Goal: Information Seeking & Learning: Learn about a topic

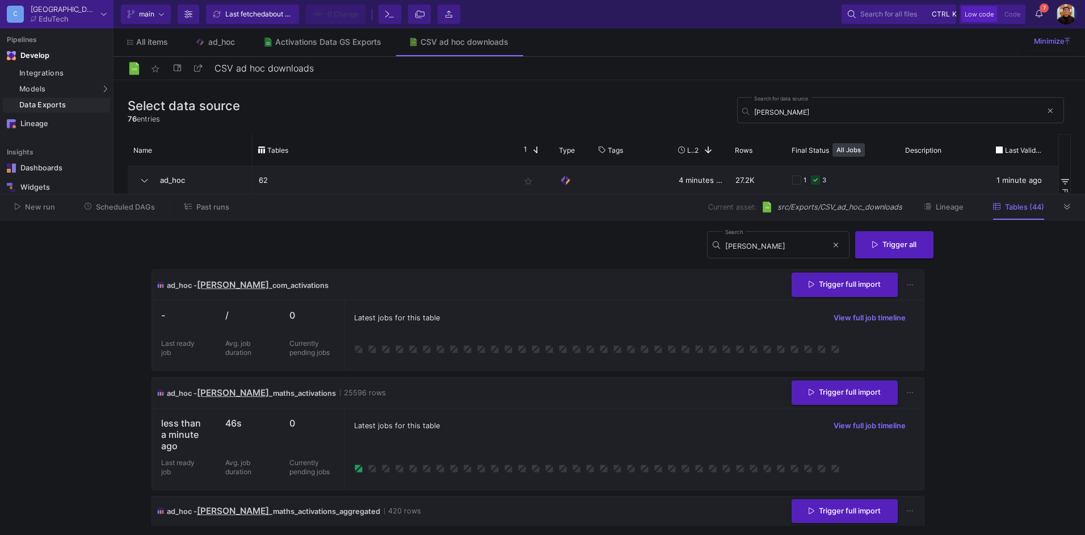
scroll to position [114, 0]
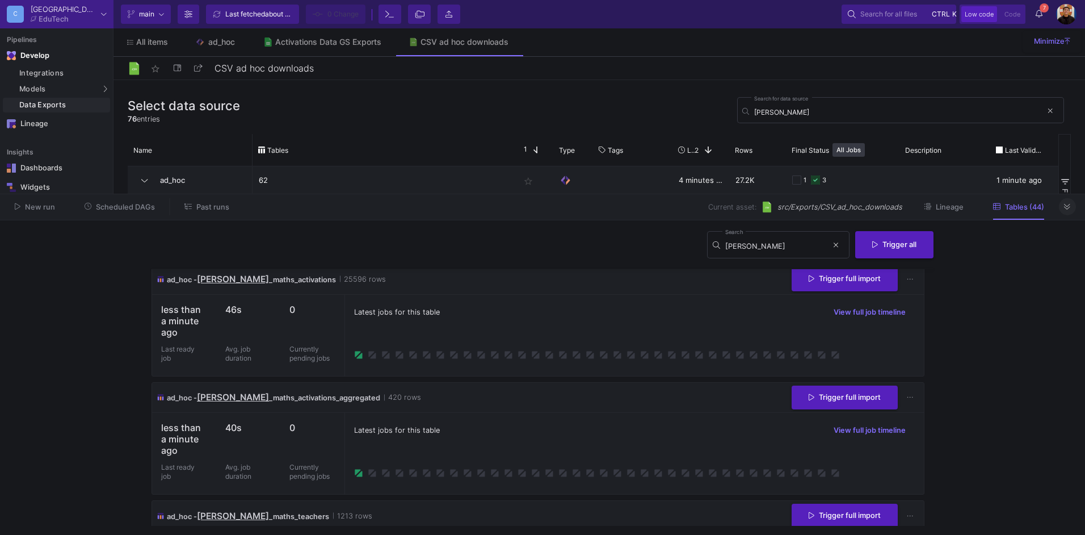
click at [1071, 206] on button at bounding box center [1067, 206] width 17 height 17
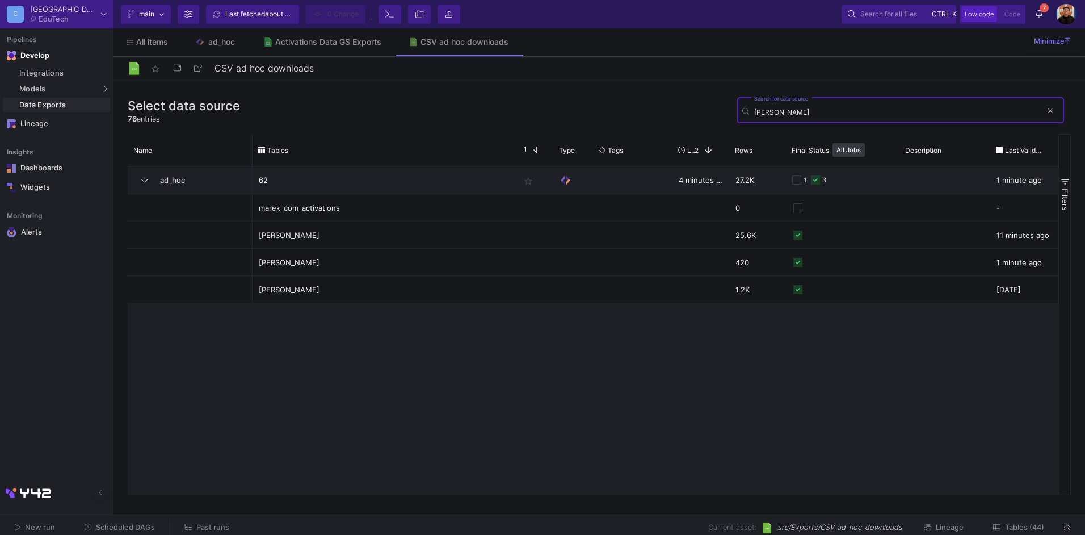
drag, startPoint x: 829, startPoint y: 116, endPoint x: 669, endPoint y: 118, distance: 160.1
click at [669, 118] on div "Select data source 76 entries marek Search for data source" at bounding box center [599, 114] width 943 height 40
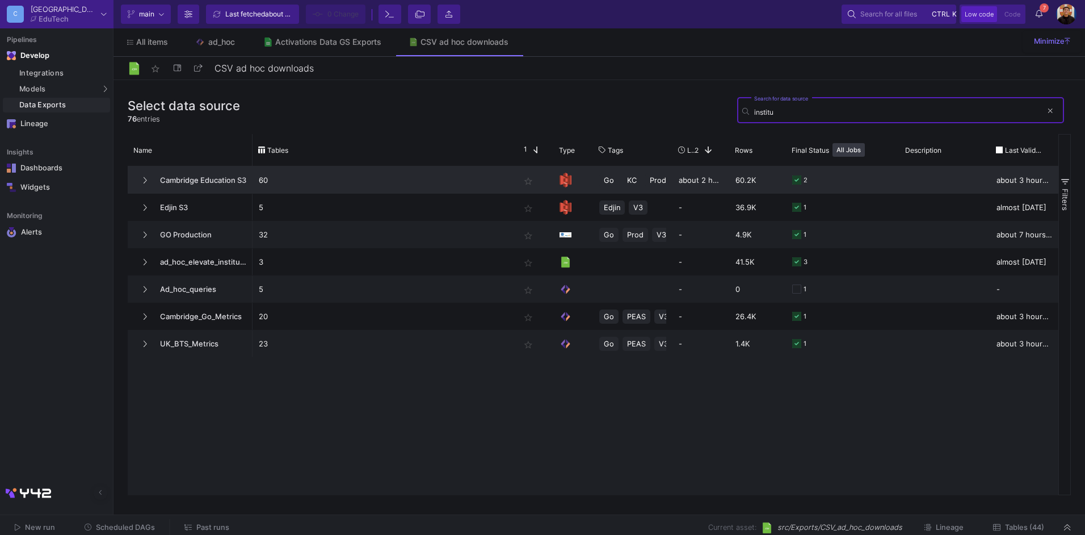
type input "institu"
click at [339, 170] on p "60" at bounding box center [383, 180] width 249 height 27
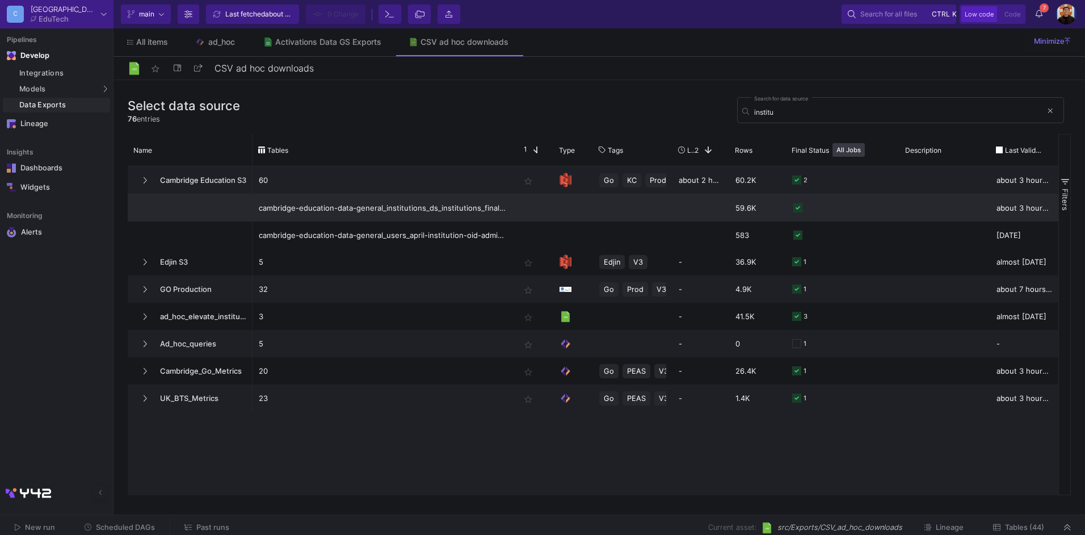
click at [426, 213] on div "cambridge-education-data-general_institutions_ds_institutions_final.csv" at bounding box center [383, 208] width 249 height 27
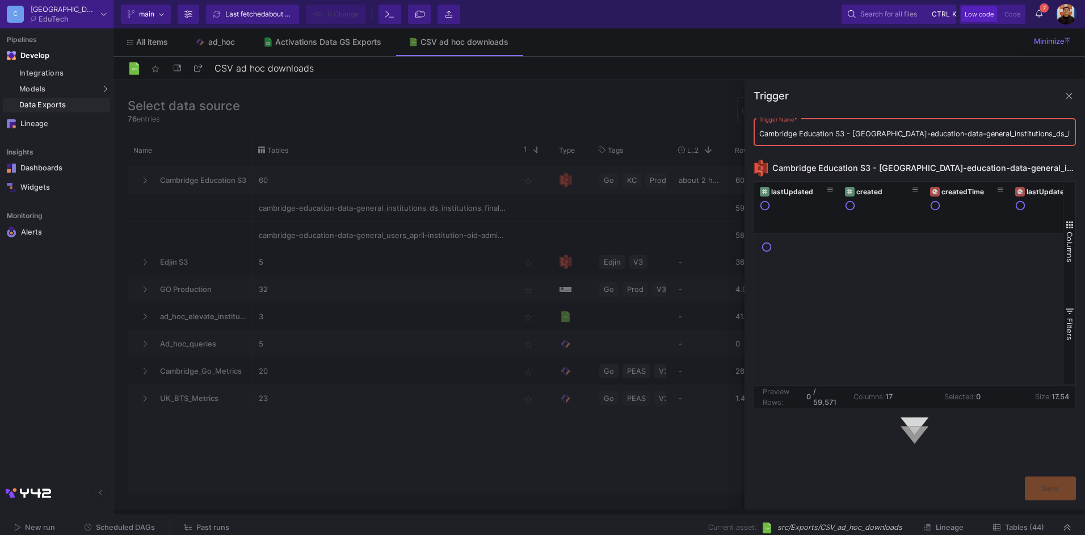
click at [521, 322] on div at bounding box center [600, 294] width 972 height 429
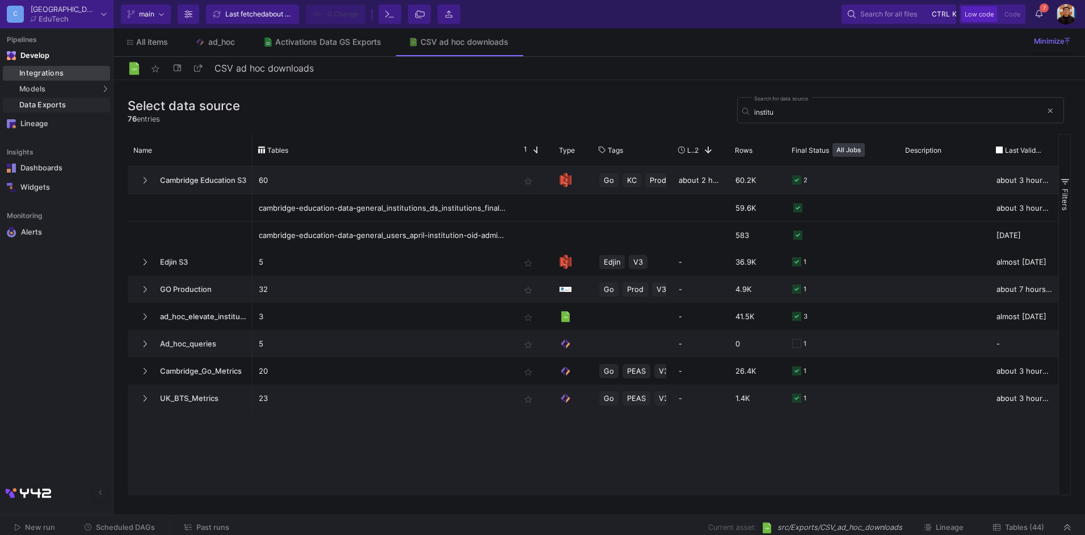
click at [30, 69] on div "Integrations" at bounding box center [63, 73] width 88 height 9
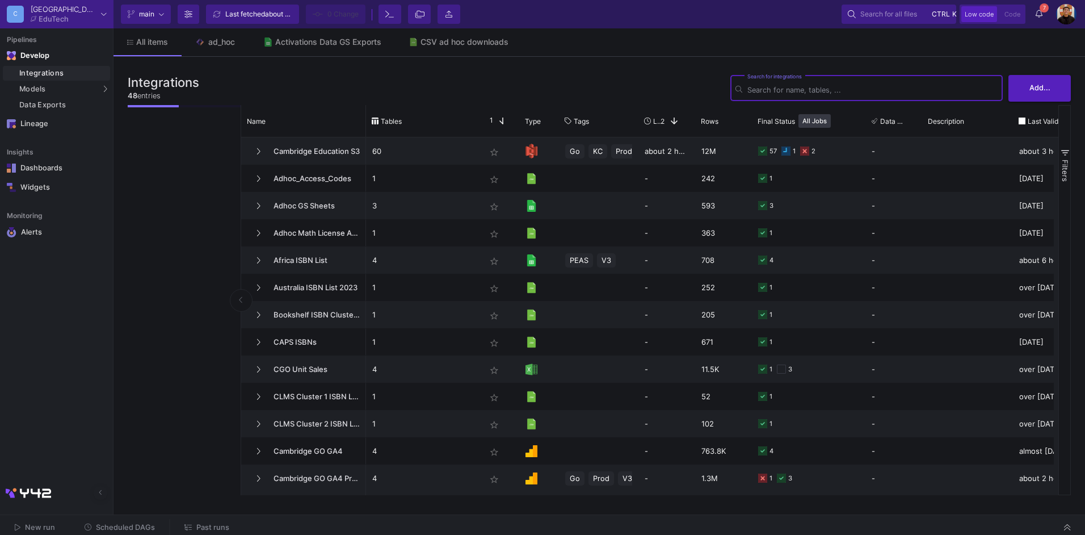
click at [825, 90] on input "Search for integrations" at bounding box center [872, 90] width 250 height 9
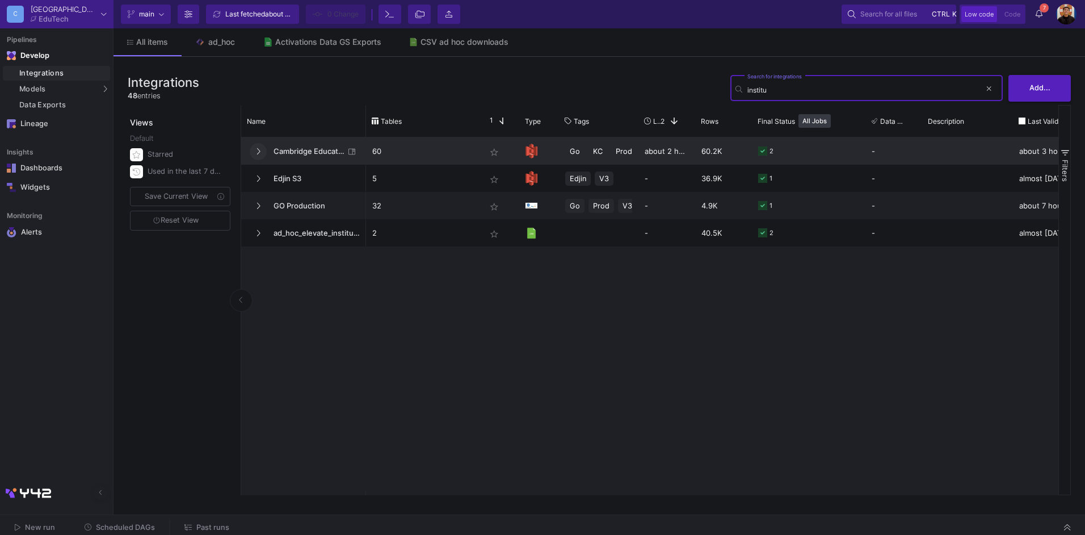
type input "institu"
click at [259, 153] on icon at bounding box center [258, 151] width 5 height 7
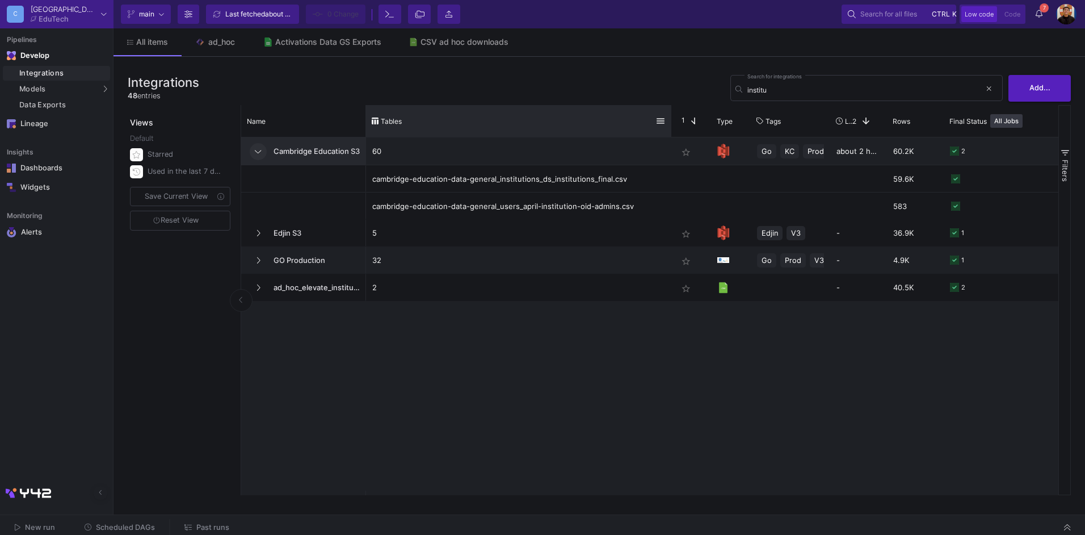
drag, startPoint x: 478, startPoint y: 115, endPoint x: 661, endPoint y: 131, distance: 183.5
click at [669, 131] on div at bounding box center [671, 121] width 5 height 32
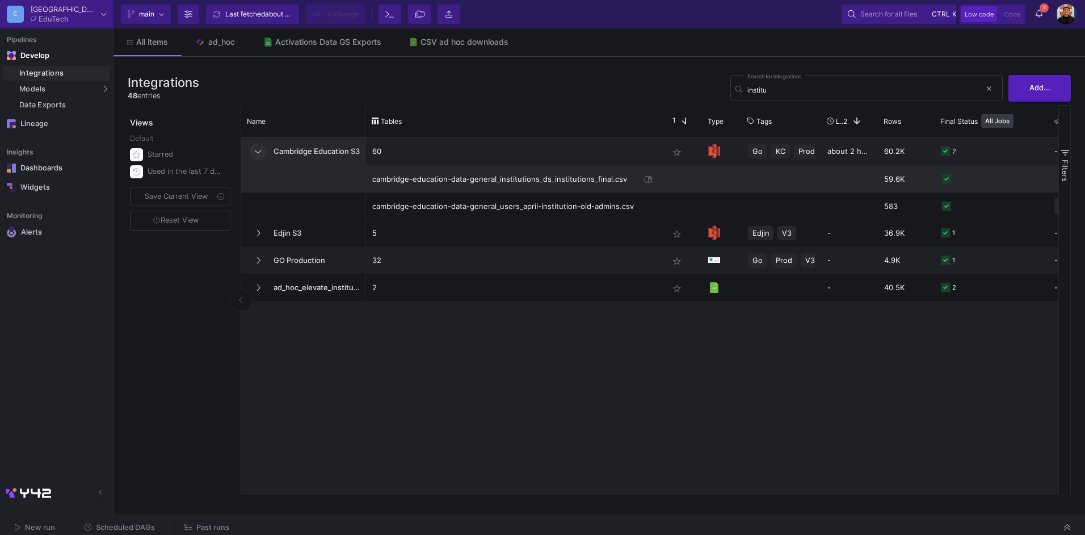
click at [551, 188] on div "cambridge-education-data-general_institutions_ds_institutions_final.csv" at bounding box center [506, 179] width 268 height 27
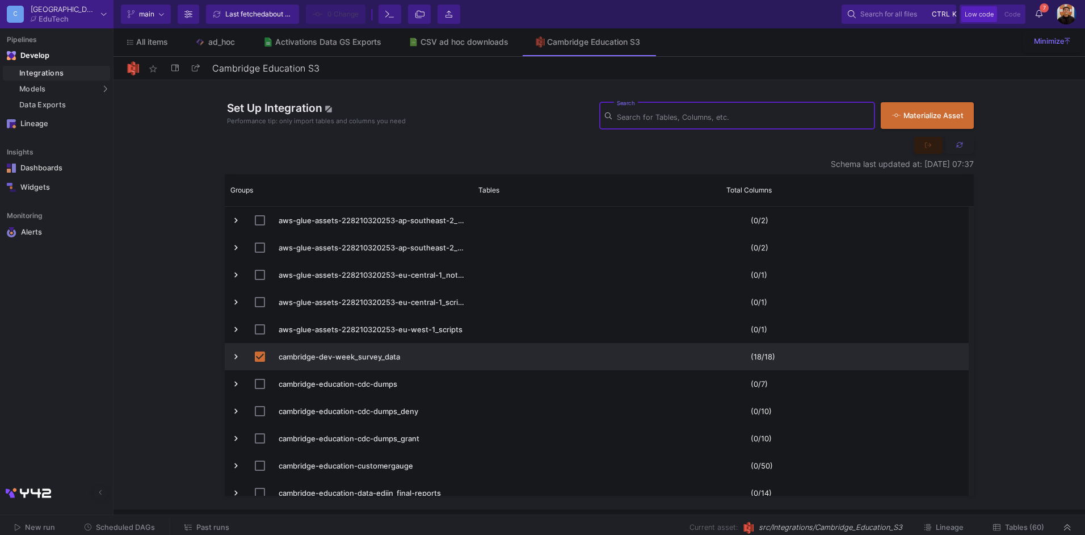
click at [660, 119] on input "Search" at bounding box center [743, 117] width 253 height 9
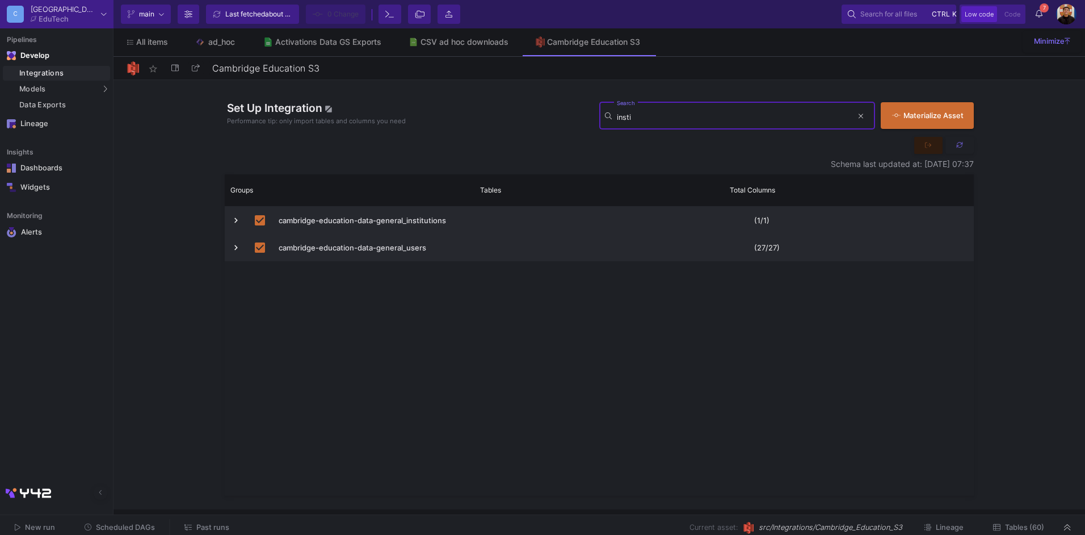
type input "insti"
click at [237, 220] on span "Press SPACE to deselect this row." at bounding box center [236, 220] width 10 height 10
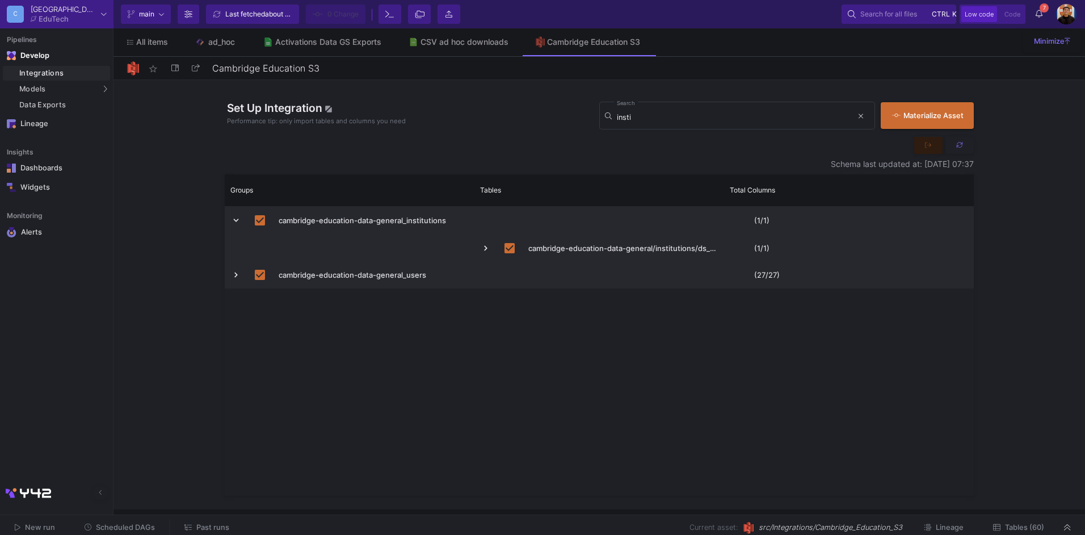
click at [480, 245] on div "cambridge-education-data-general/institutions/ds_institutions_final.csv" at bounding box center [599, 247] width 250 height 27
click at [483, 246] on span "Press SPACE to deselect this row." at bounding box center [486, 248] width 10 height 10
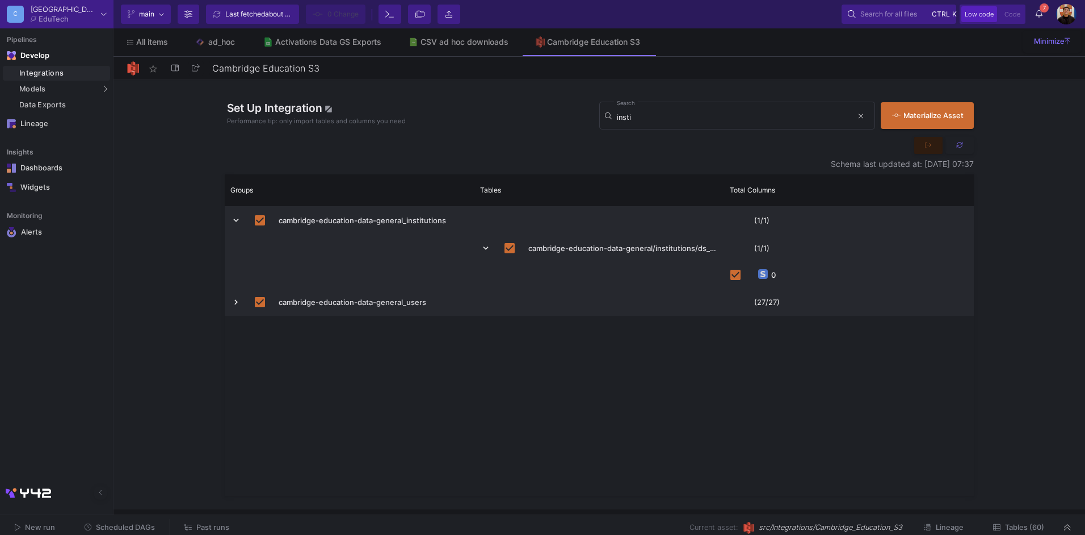
click at [1033, 520] on button "Tables (60)" at bounding box center [1019, 528] width 78 height 18
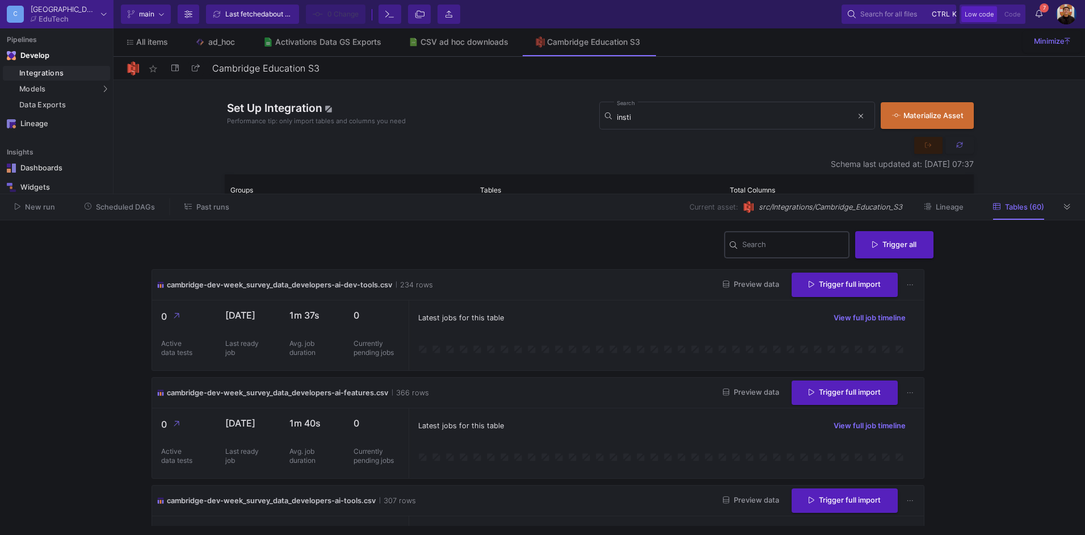
click at [778, 245] on input "Search" at bounding box center [793, 246] width 102 height 9
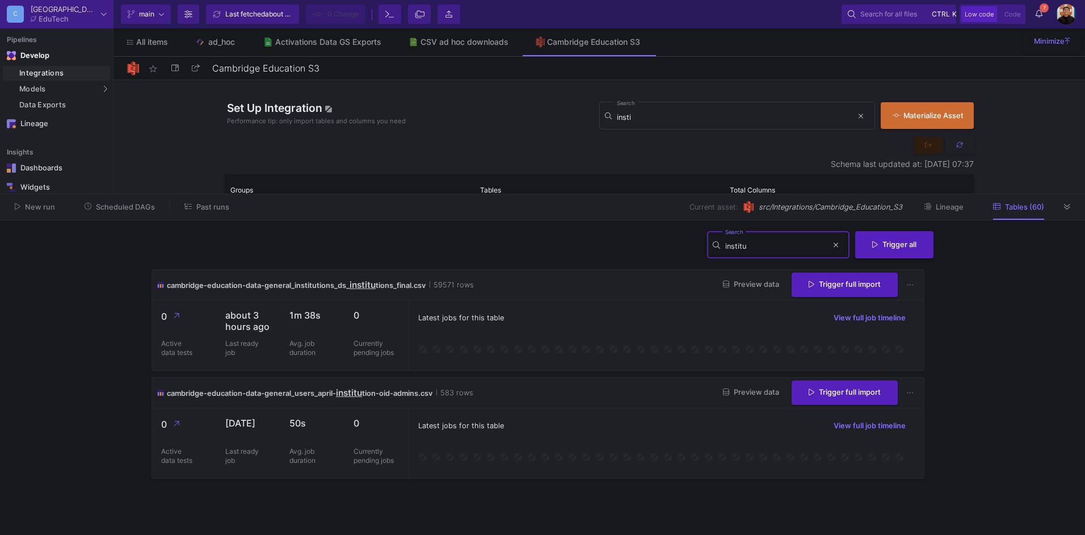
type input "institu"
click at [749, 291] on button "Preview data" at bounding box center [751, 285] width 74 height 18
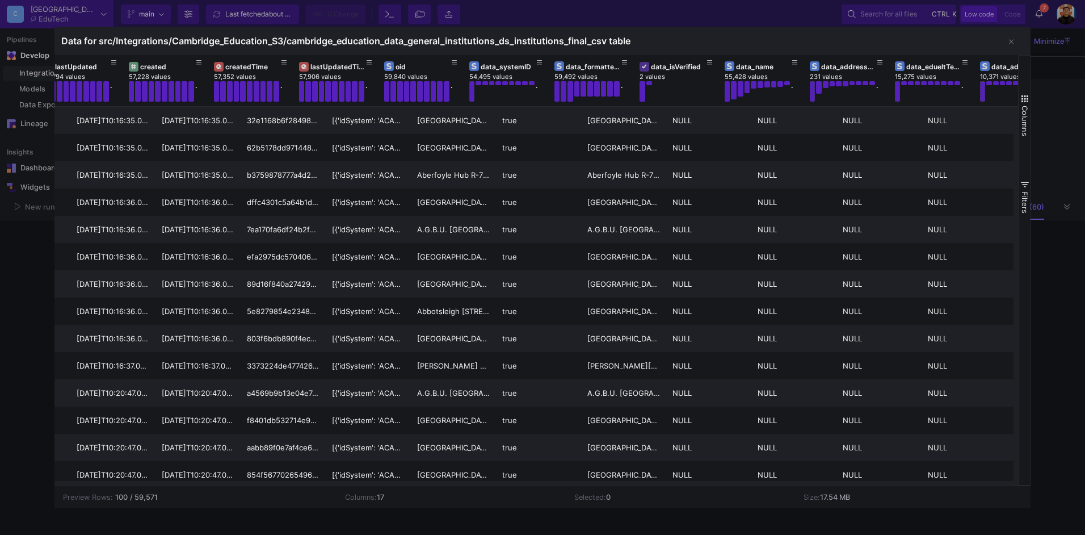
scroll to position [0, 488]
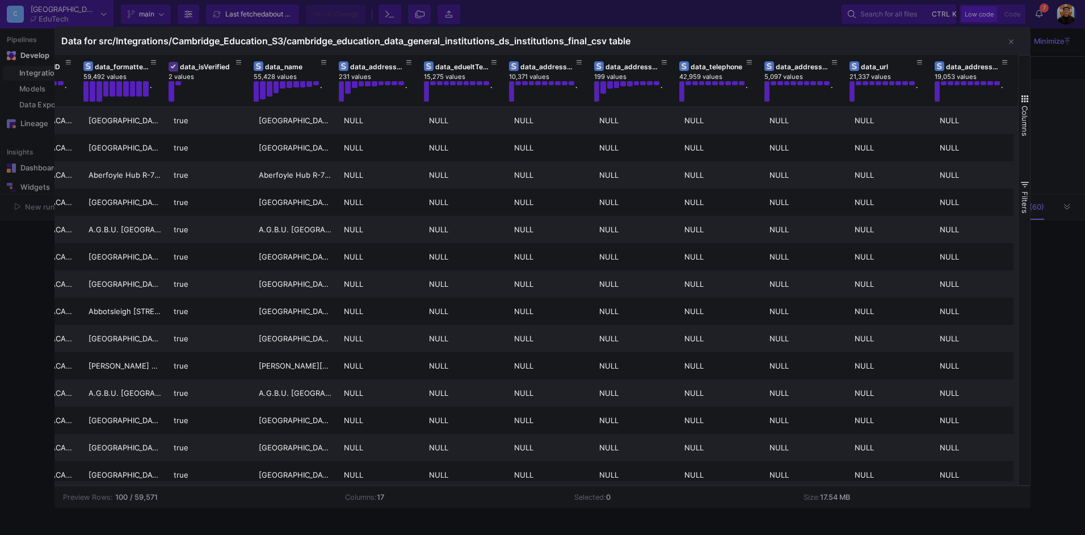
click at [48, 306] on div at bounding box center [542, 267] width 1085 height 535
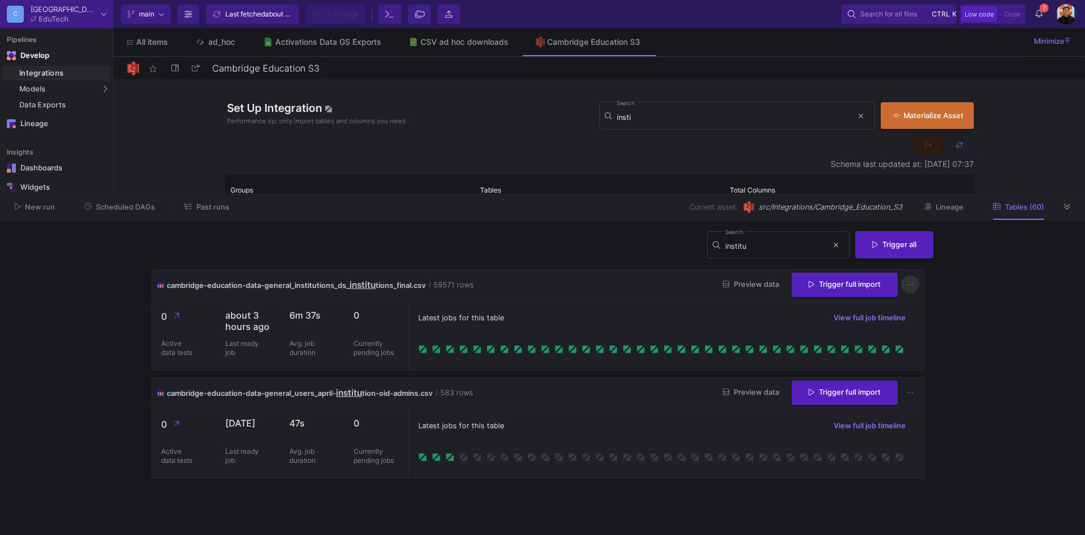
click at [914, 284] on button at bounding box center [910, 285] width 18 height 18
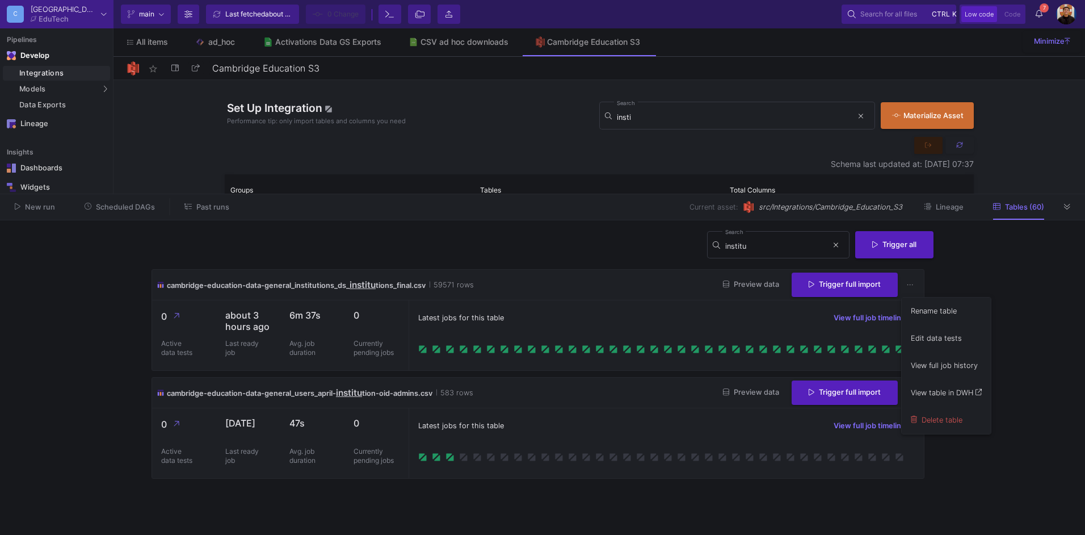
click at [617, 297] on div at bounding box center [542, 267] width 1085 height 535
click at [947, 212] on button "Lineage" at bounding box center [943, 207] width 67 height 18
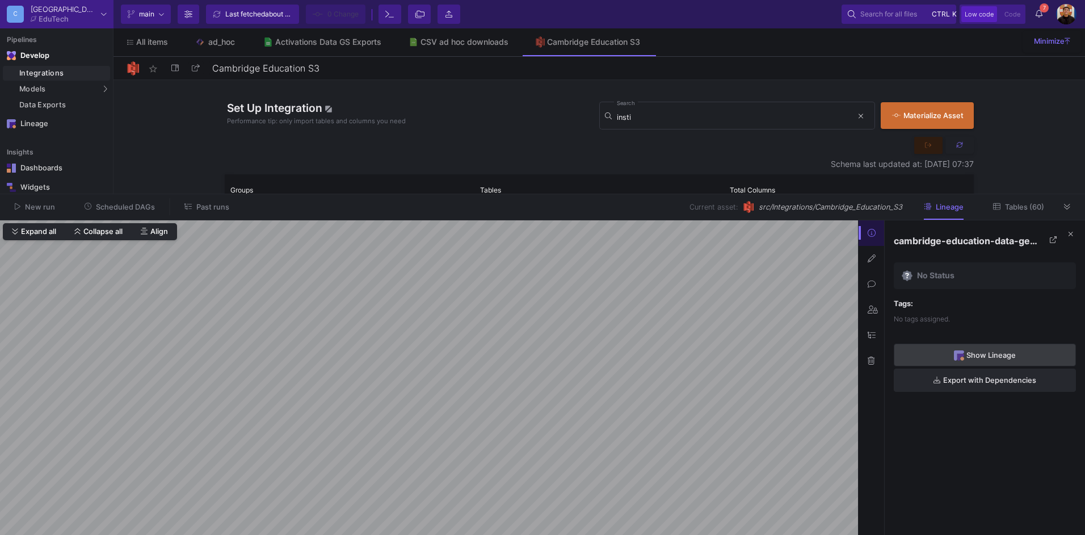
click at [1014, 355] on span "Show Lineage" at bounding box center [991, 355] width 49 height 9
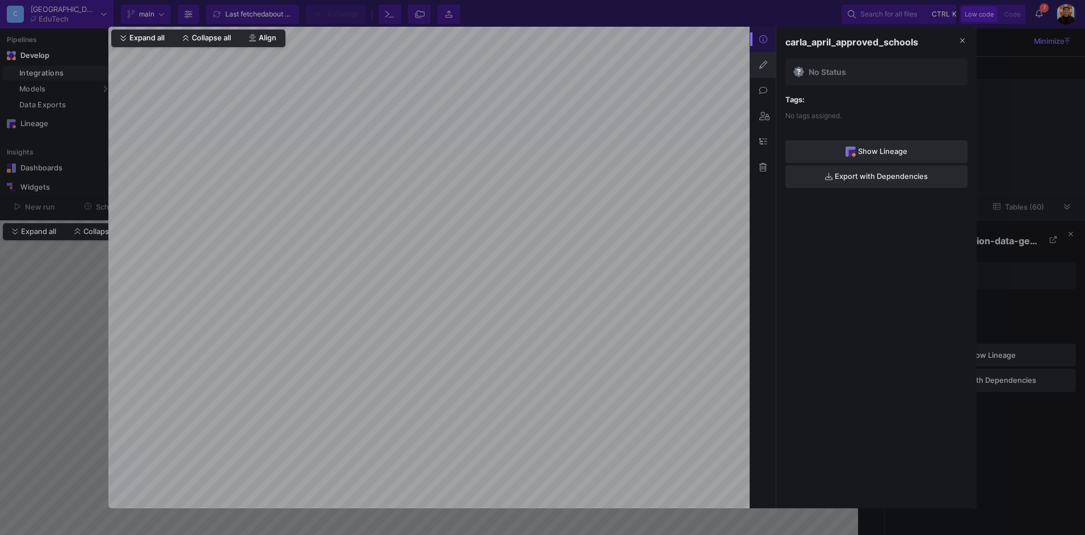
click at [772, 61] on button at bounding box center [763, 65] width 26 height 26
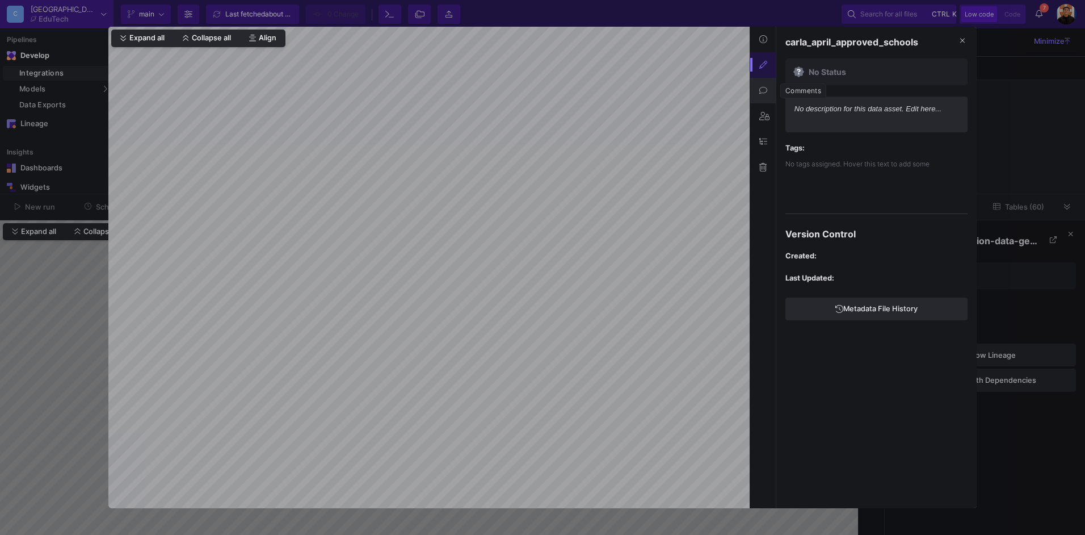
click at [772, 93] on button at bounding box center [763, 91] width 26 height 26
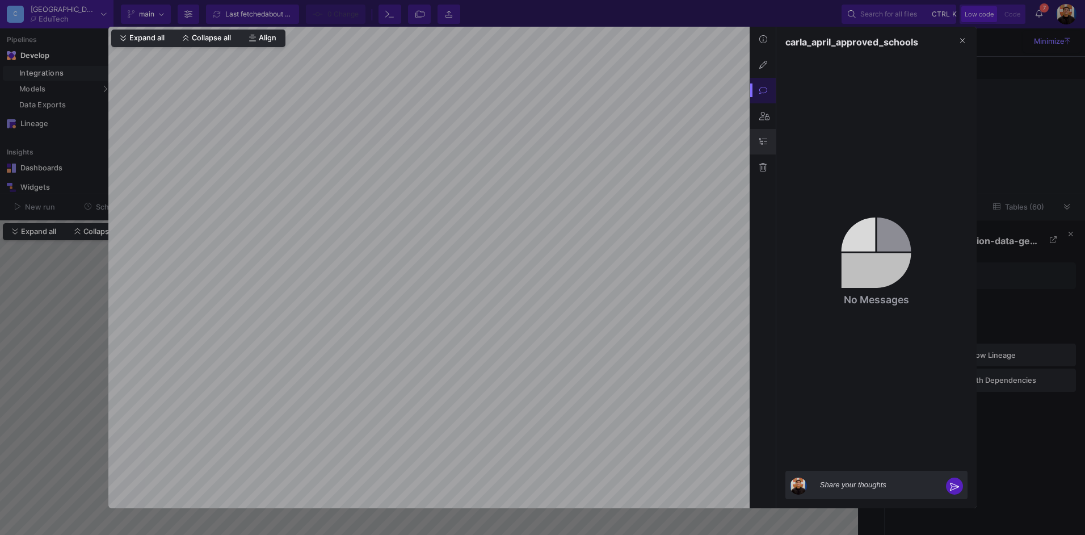
click at [766, 145] on icon at bounding box center [763, 141] width 8 height 8
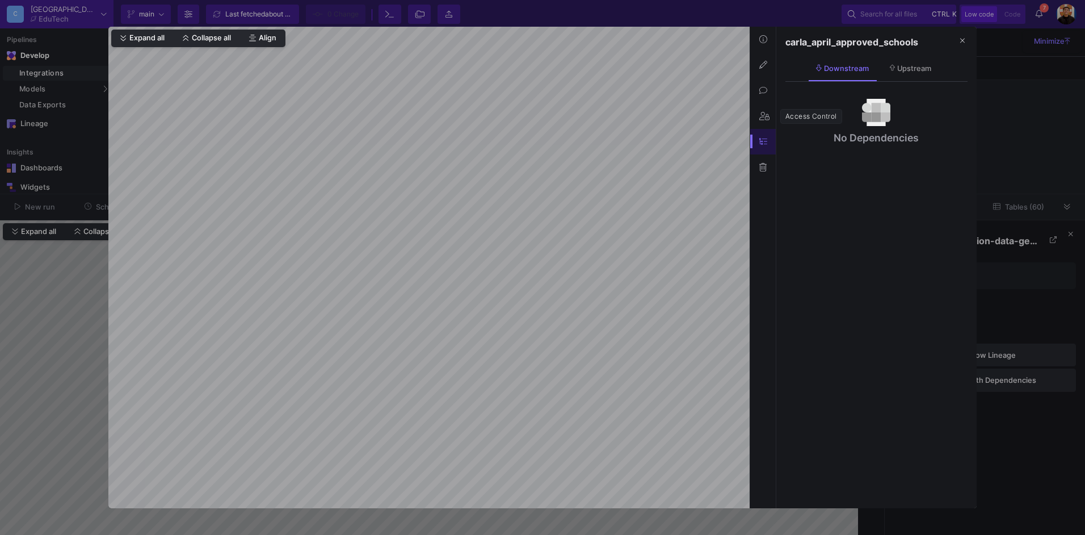
click at [766, 118] on icon at bounding box center [764, 116] width 10 height 8
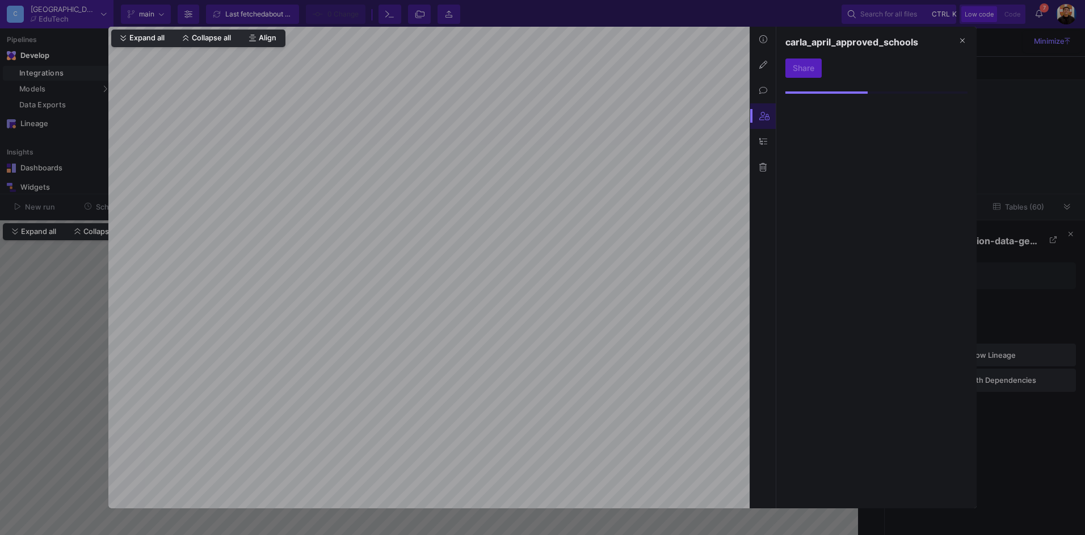
click at [764, 86] on icon at bounding box center [763, 90] width 8 height 8
click at [765, 37] on icon at bounding box center [763, 39] width 8 height 8
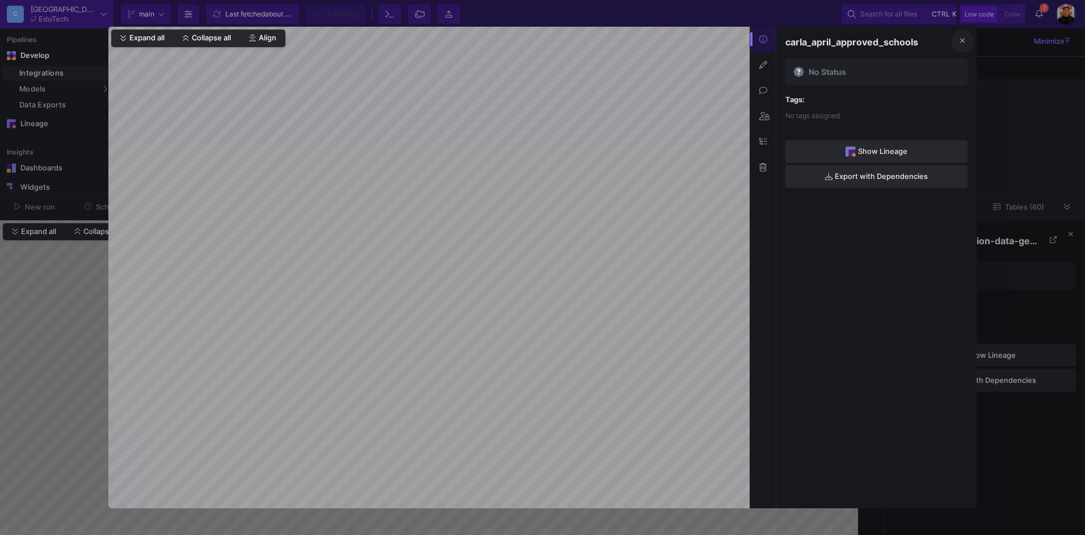
click at [965, 43] on button at bounding box center [962, 41] width 23 height 23
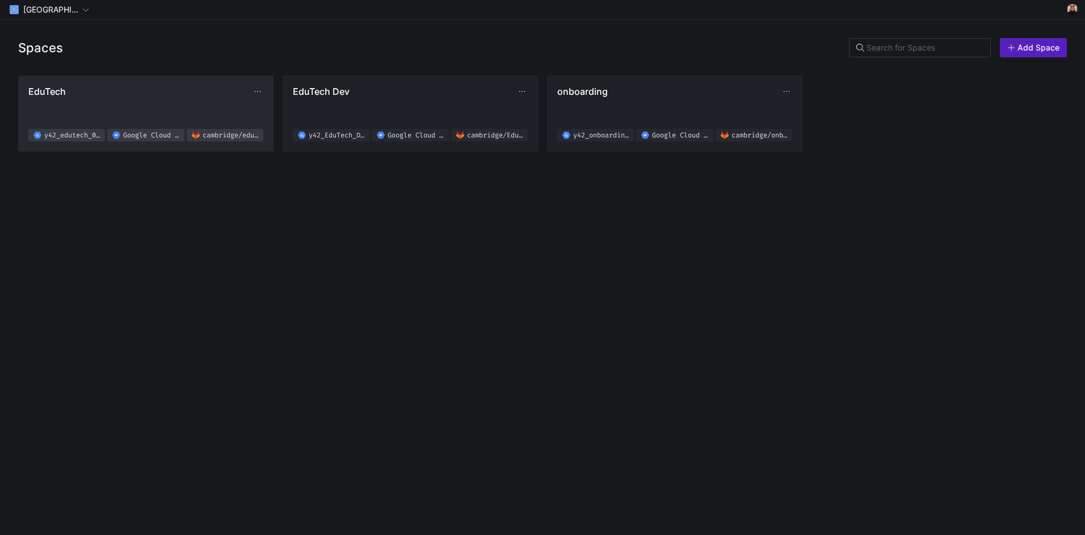
click at [119, 90] on span "EduTech" at bounding box center [140, 91] width 224 height 11
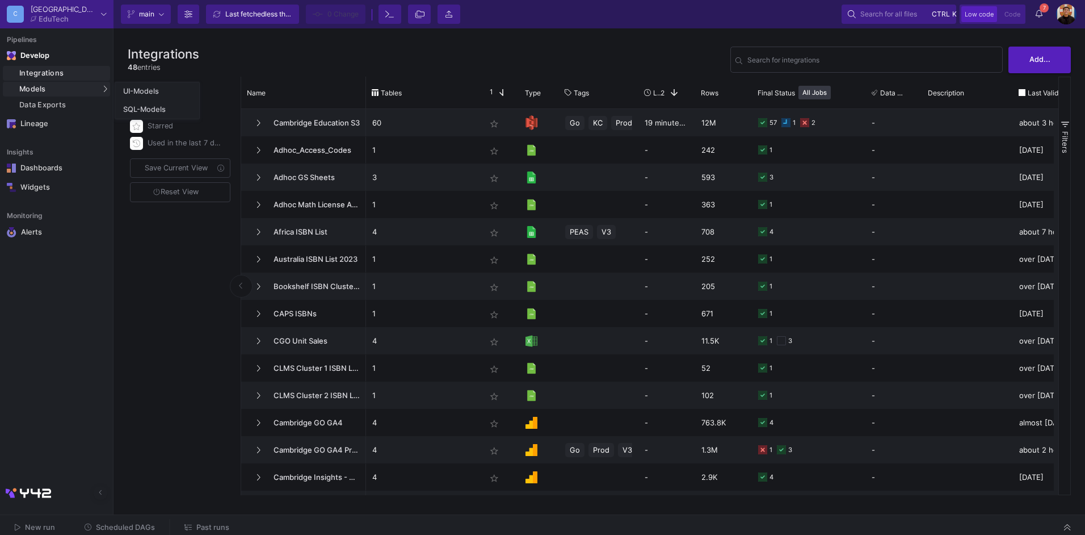
click at [126, 102] on link "SQL-Models" at bounding box center [157, 109] width 84 height 18
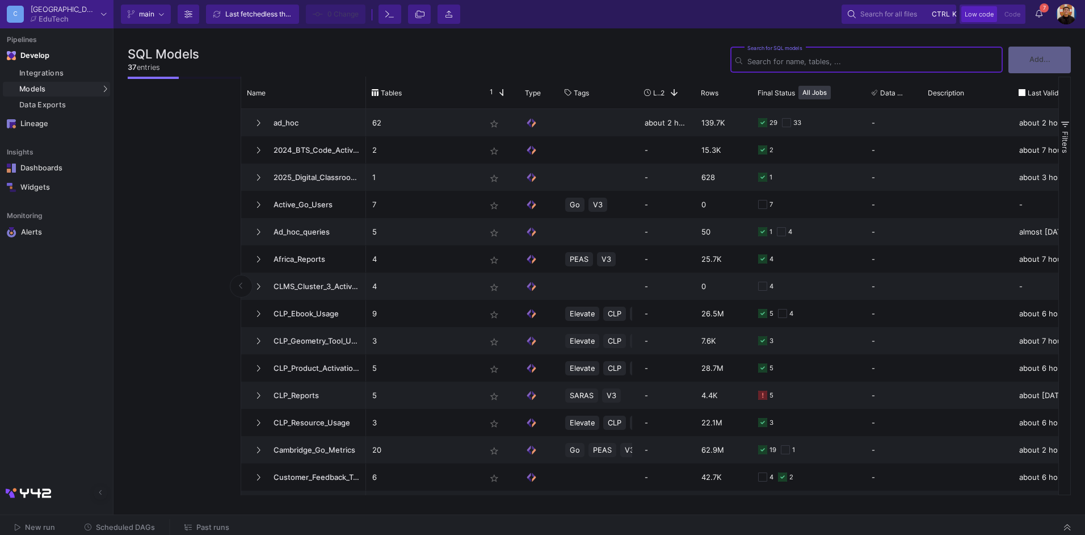
click at [825, 63] on input "Search for SQL models" at bounding box center [872, 61] width 250 height 9
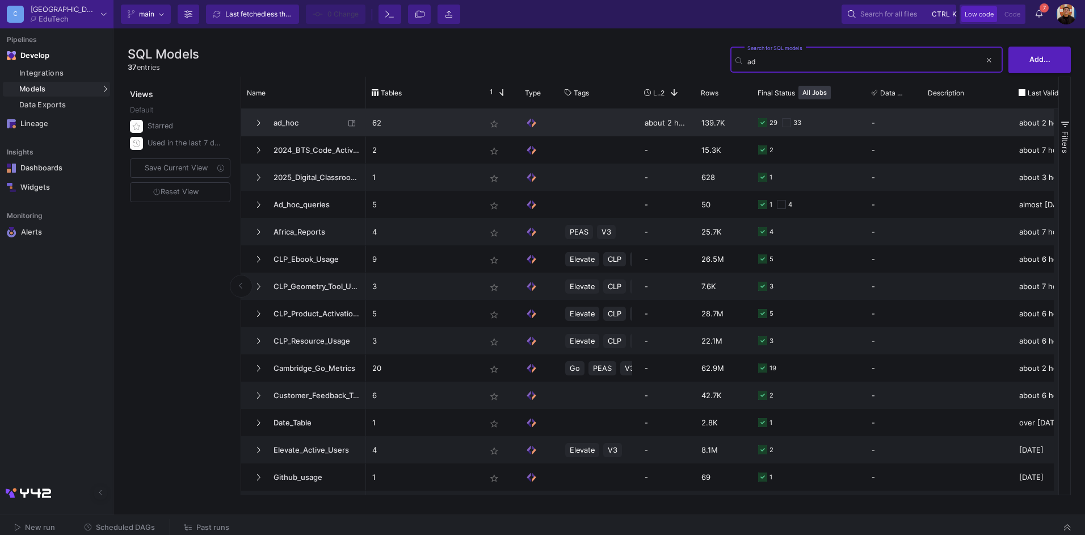
type input "ad"
click at [295, 124] on span "ad_hoc" at bounding box center [306, 123] width 78 height 27
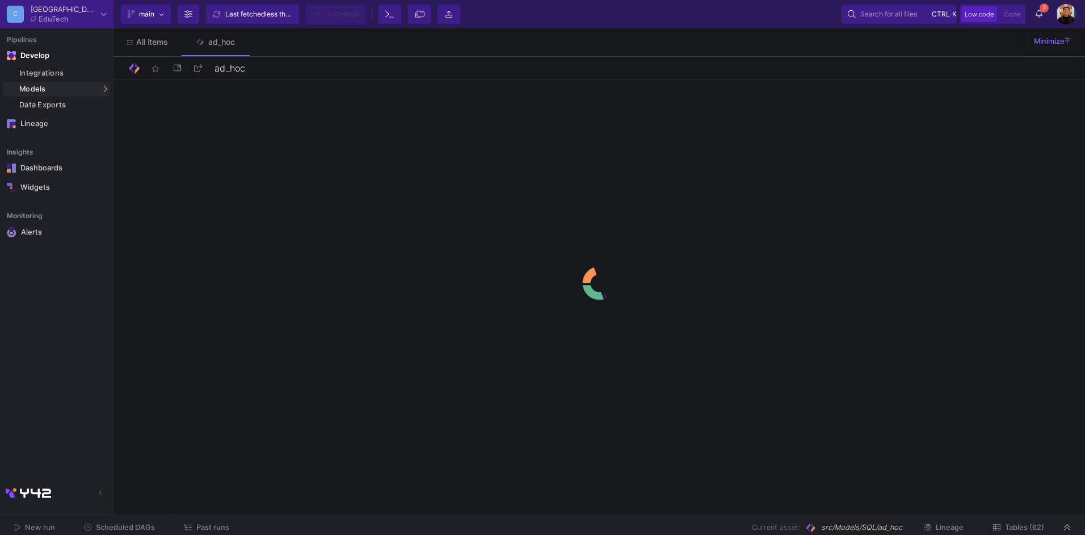
click at [1023, 519] on button "Tables (62)" at bounding box center [1019, 528] width 78 height 18
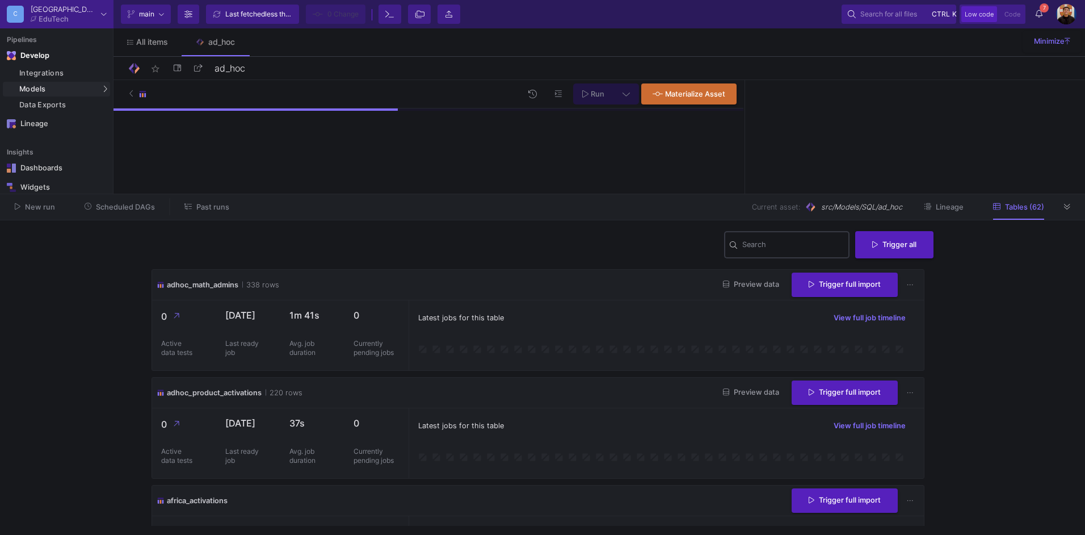
click at [793, 258] on div "Search" at bounding box center [793, 244] width 102 height 30
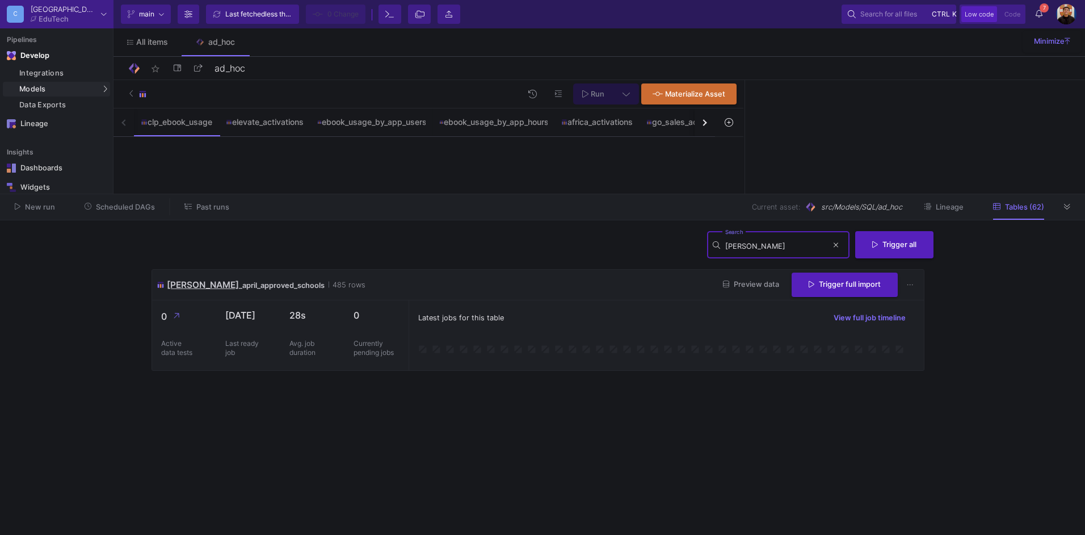
type input "carla"
click at [762, 285] on span "Preview data" at bounding box center [751, 284] width 56 height 9
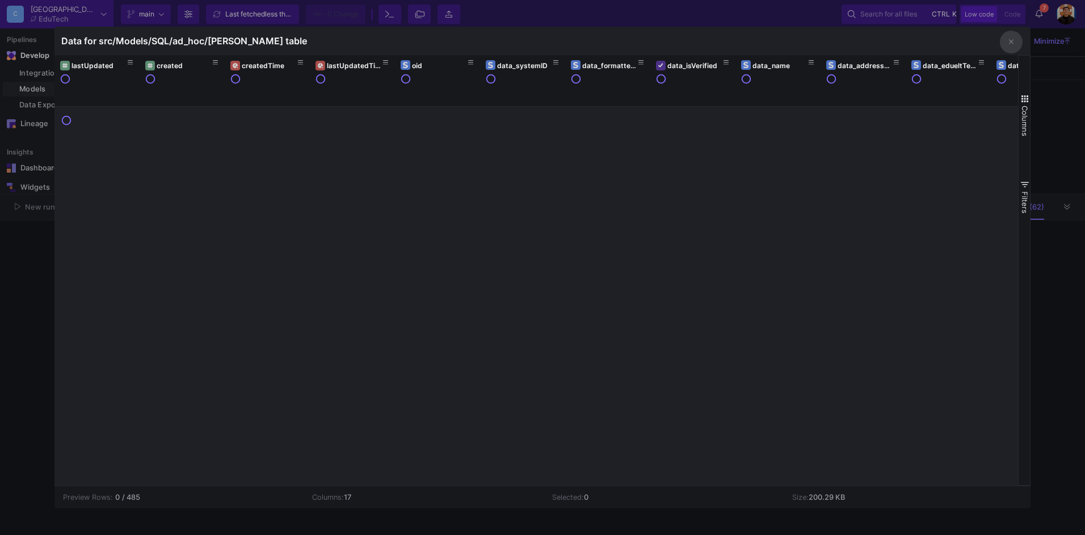
click at [37, 325] on div at bounding box center [542, 267] width 1085 height 535
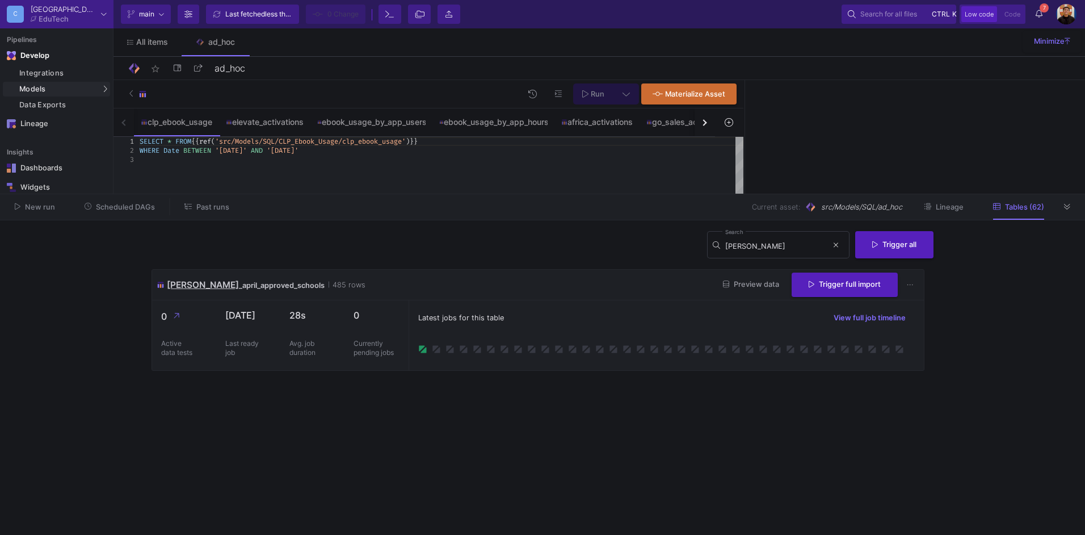
click at [702, 120] on div "button" at bounding box center [703, 122] width 6 height 6
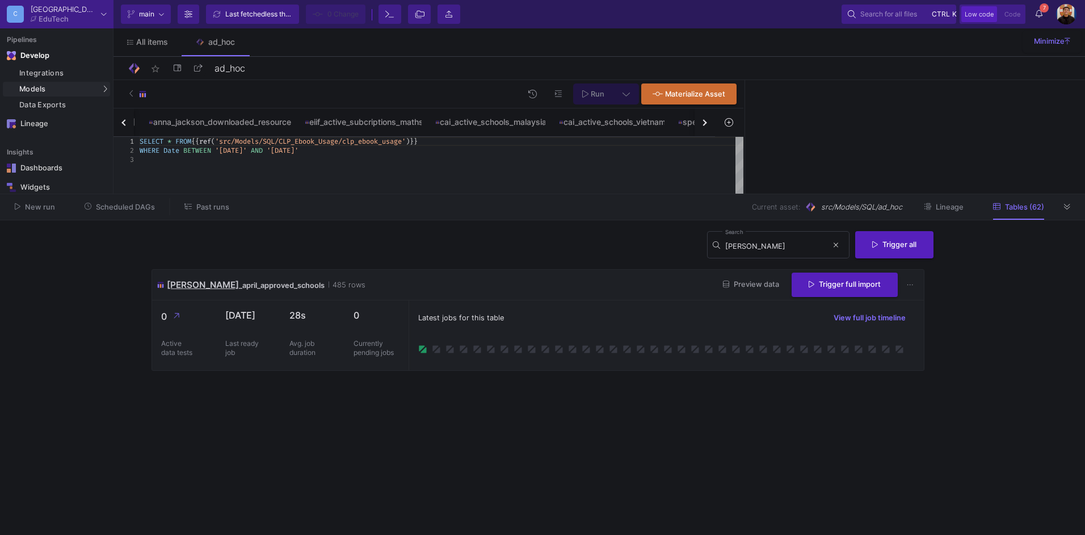
click at [702, 120] on div "button" at bounding box center [703, 122] width 6 height 6
click at [702, 123] on div "button" at bounding box center [703, 122] width 6 height 6
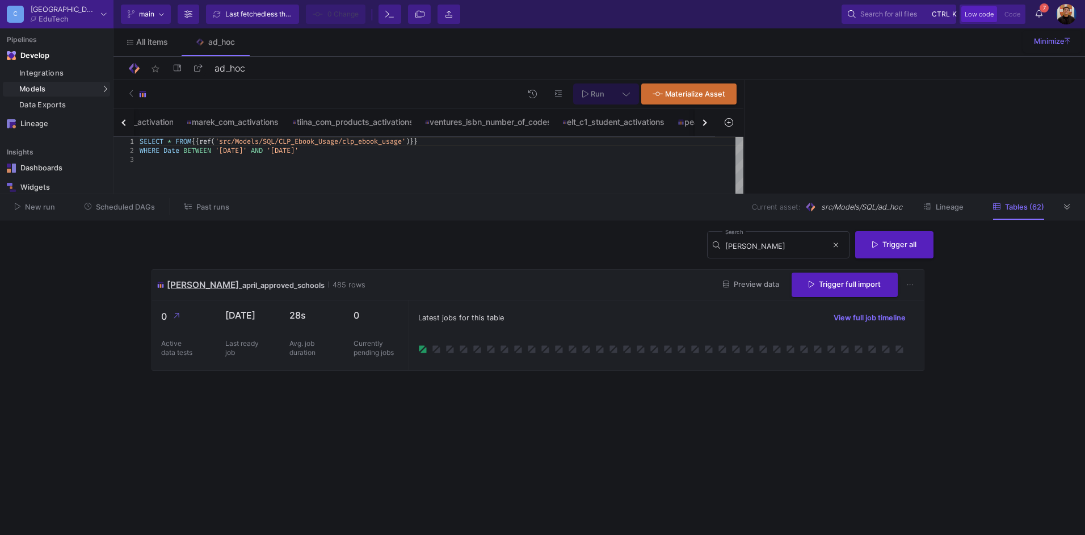
click at [702, 123] on div "button" at bounding box center [703, 122] width 6 height 6
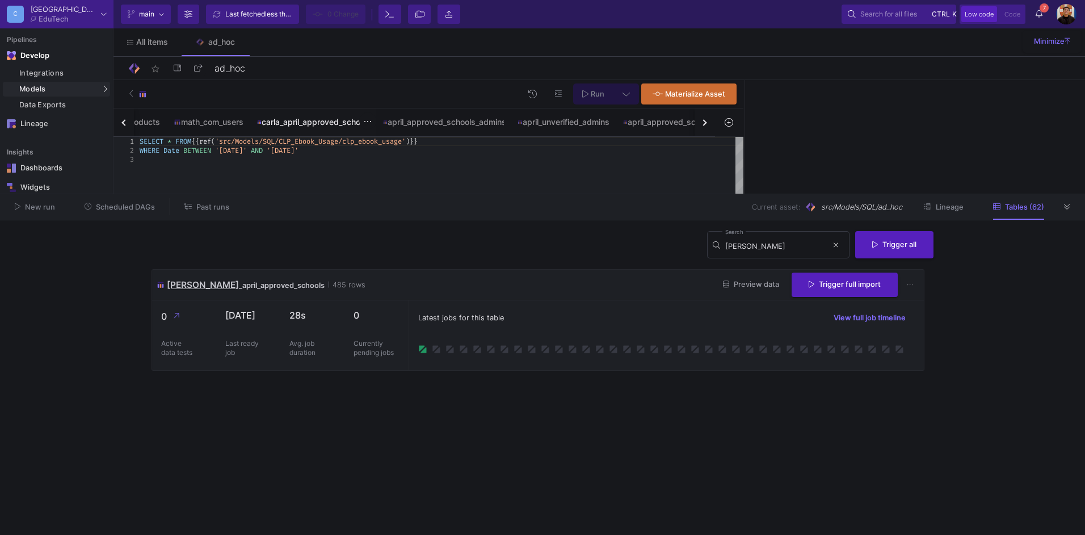
click at [376, 113] on div "carla_april_approved_schools" at bounding box center [313, 121] width 126 height 27
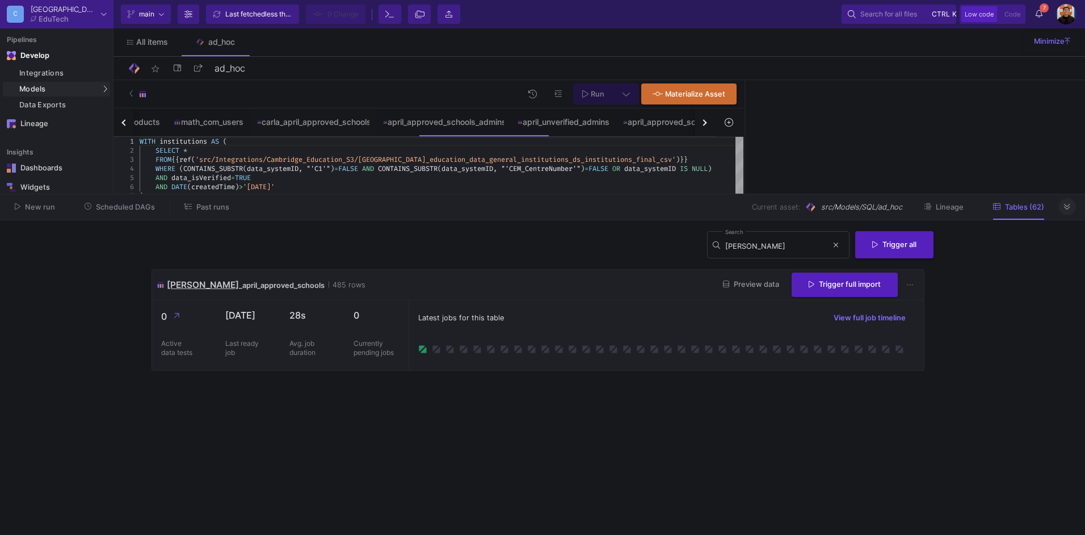
click at [1075, 205] on button at bounding box center [1067, 206] width 17 height 17
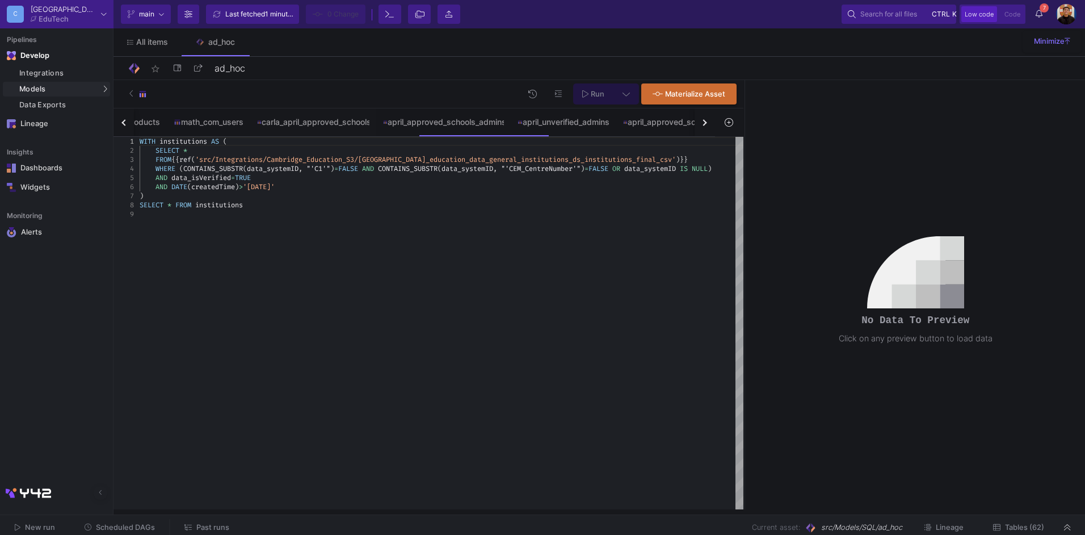
click at [704, 123] on div "button" at bounding box center [703, 122] width 6 height 6
click at [700, 124] on button "button" at bounding box center [705, 122] width 20 height 28
click at [1009, 526] on span "Tables (62)" at bounding box center [1024, 527] width 39 height 9
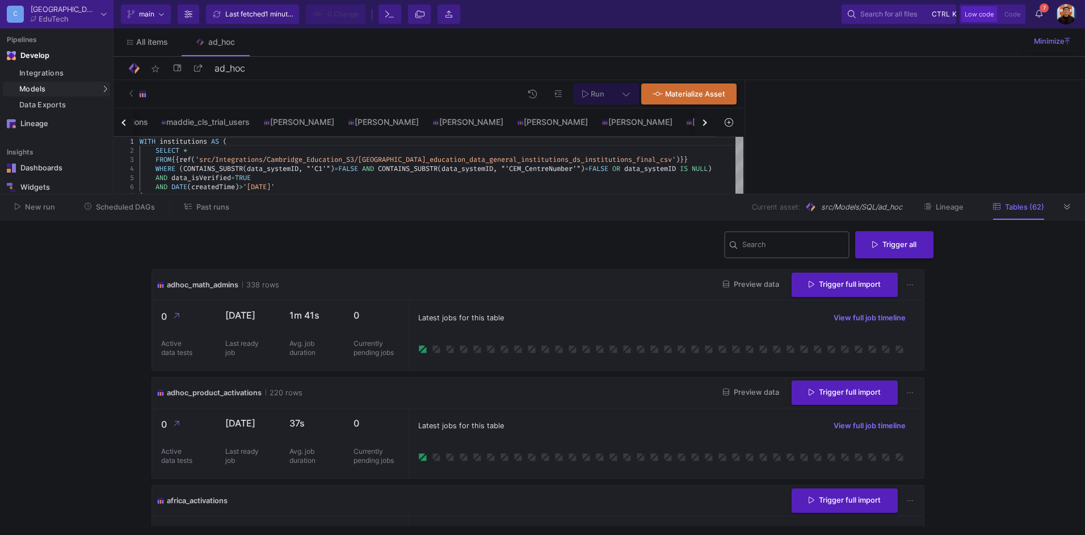
click at [780, 253] on div "Search" at bounding box center [793, 244] width 102 height 30
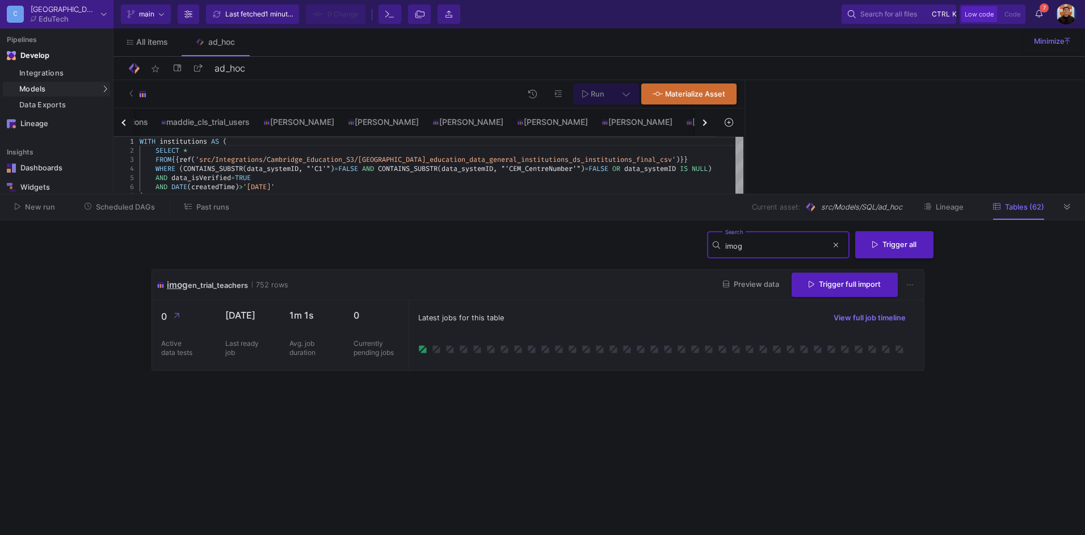
type input "imog"
click at [763, 283] on span "Preview data" at bounding box center [751, 284] width 56 height 9
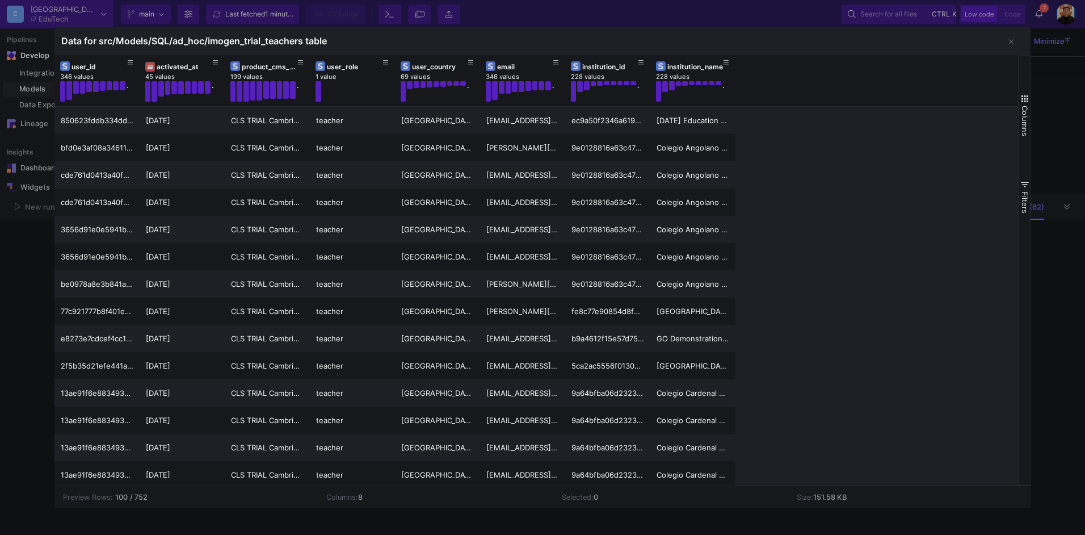
click at [1052, 284] on div at bounding box center [542, 267] width 1085 height 535
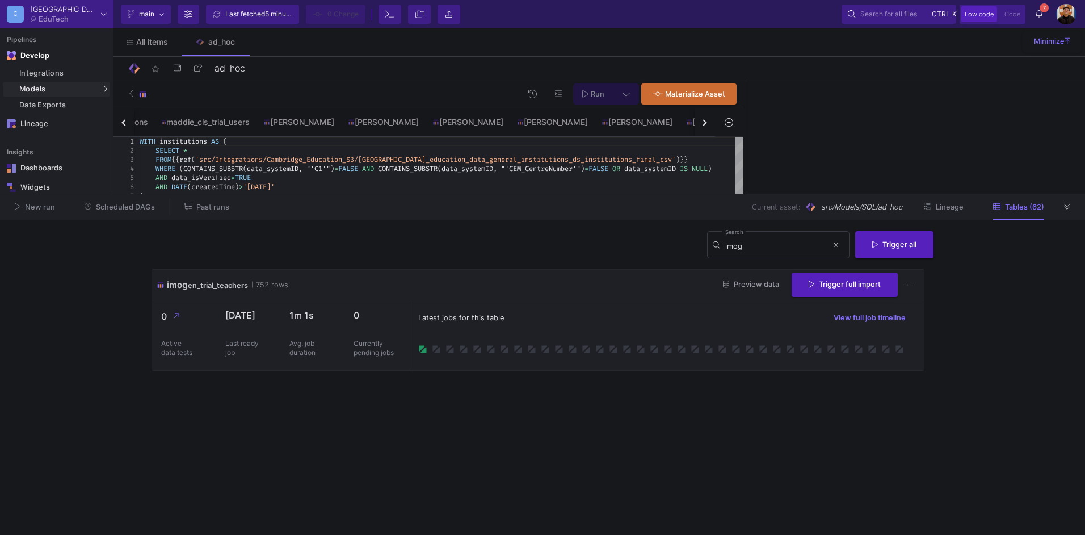
click at [124, 124] on div "button" at bounding box center [124, 122] width 6 height 6
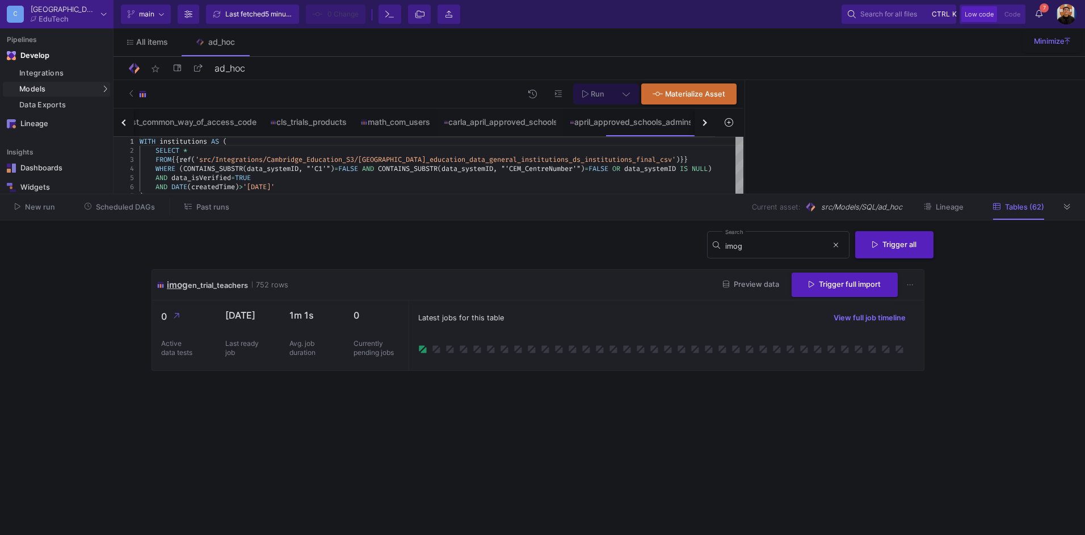
click at [124, 124] on div "button" at bounding box center [124, 122] width 6 height 6
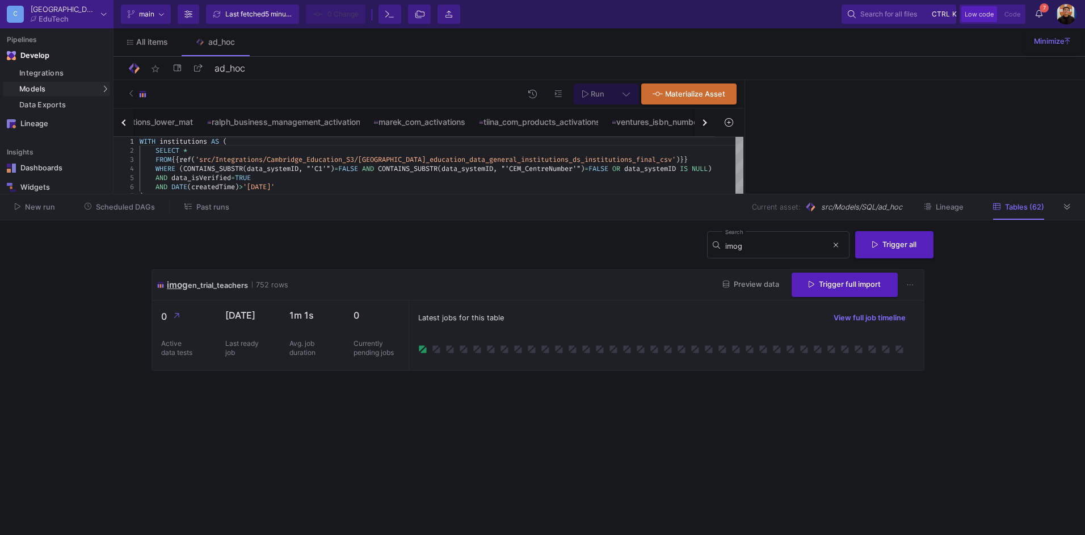
click at [124, 124] on div "button" at bounding box center [124, 122] width 6 height 6
click at [552, 129] on div "cai_active_schools_malaysia" at bounding box center [491, 121] width 124 height 27
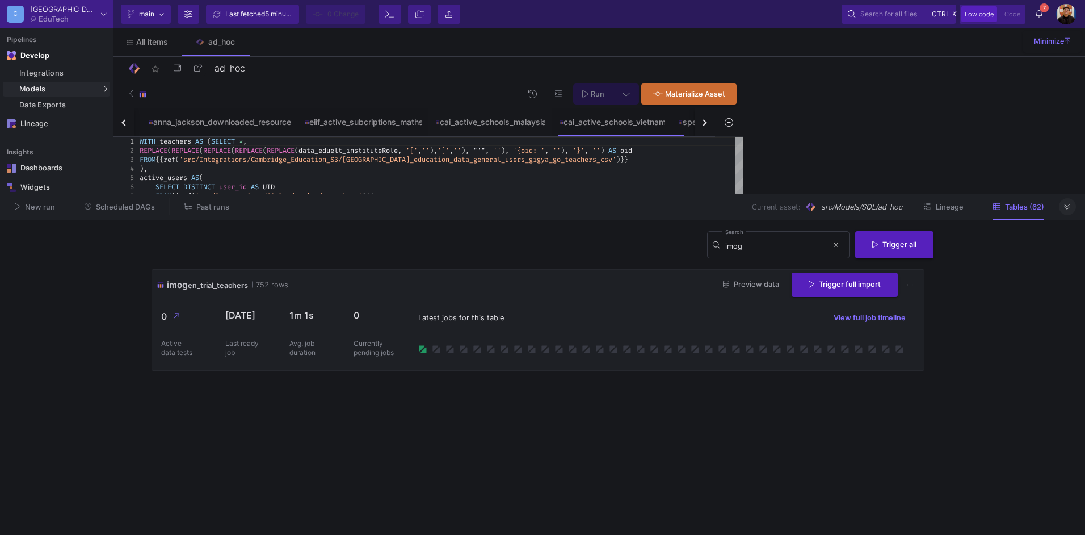
click at [1061, 207] on button at bounding box center [1067, 206] width 17 height 17
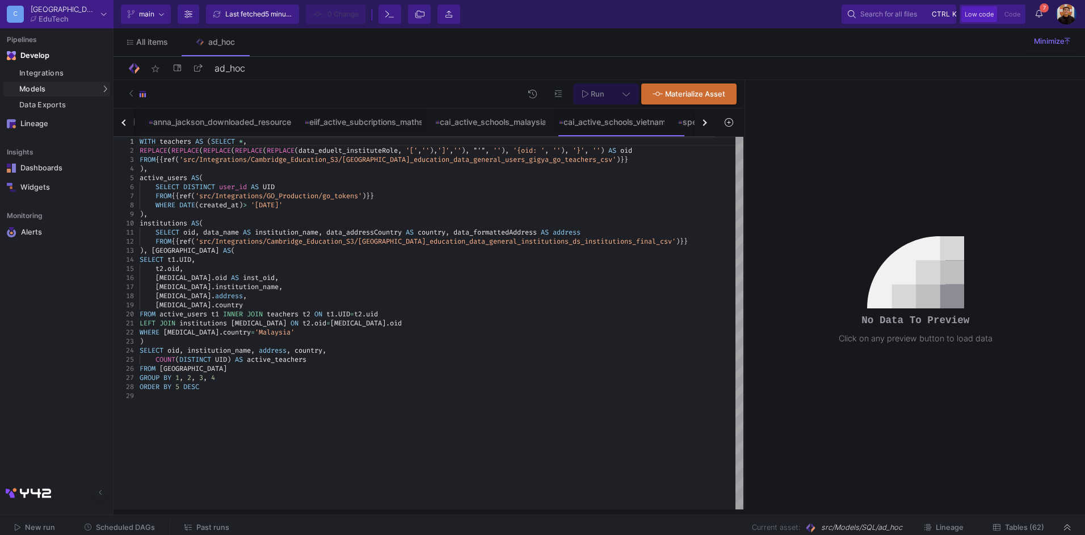
click at [622, 98] on button at bounding box center [627, 93] width 26 height 21
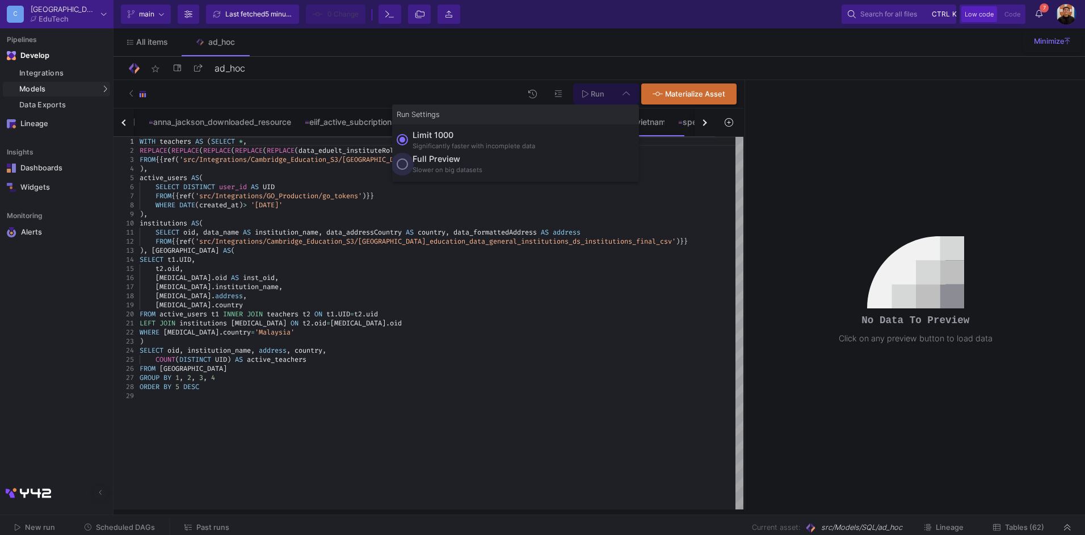
click at [455, 168] on div "Slower on big datasets" at bounding box center [448, 170] width 70 height 10
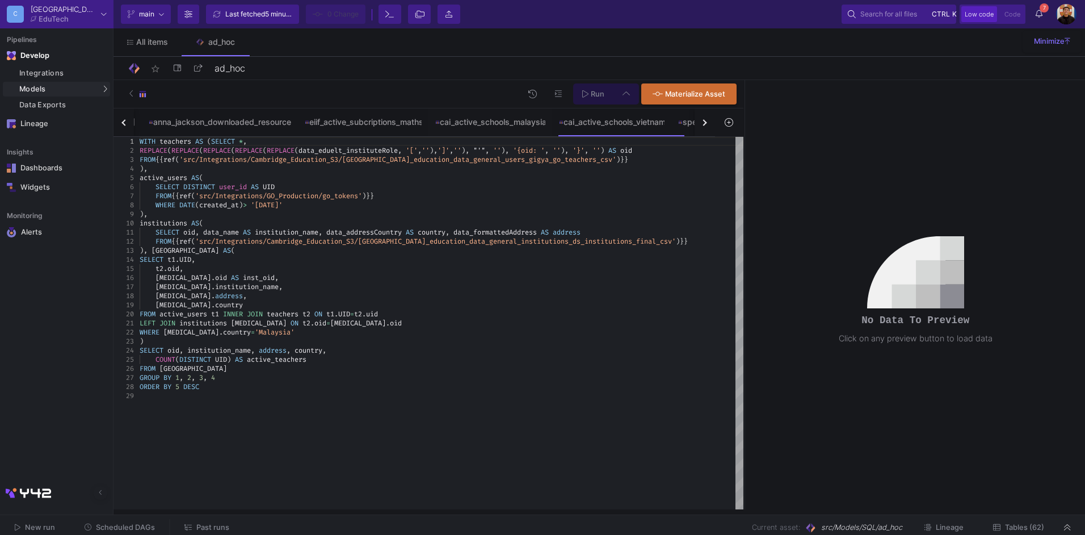
click at [408, 168] on input "Full preview Slower on big datasets" at bounding box center [402, 163] width 11 height 11
radio input "true"
click at [590, 94] on span "Run" at bounding box center [593, 93] width 22 height 9
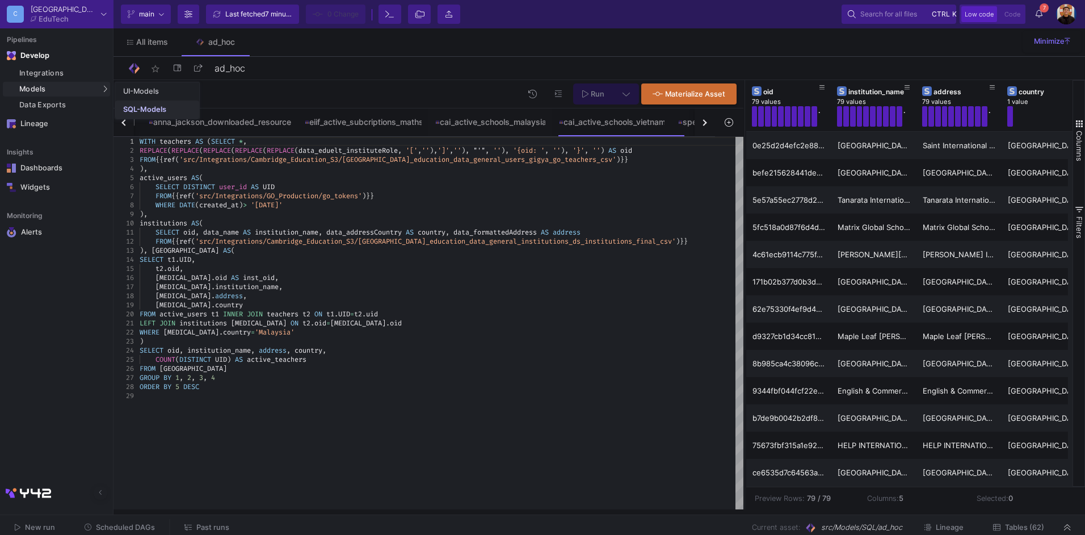
click at [138, 107] on div "SQL-Models" at bounding box center [144, 109] width 43 height 9
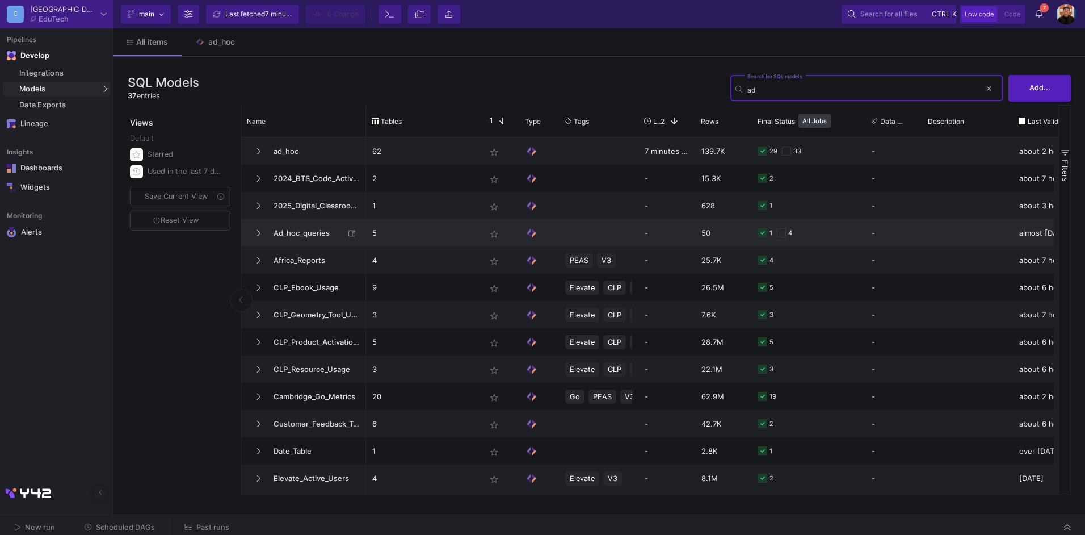
type input "ad"
click at [306, 241] on span "Ad_hoc_queries" at bounding box center [306, 233] width 78 height 27
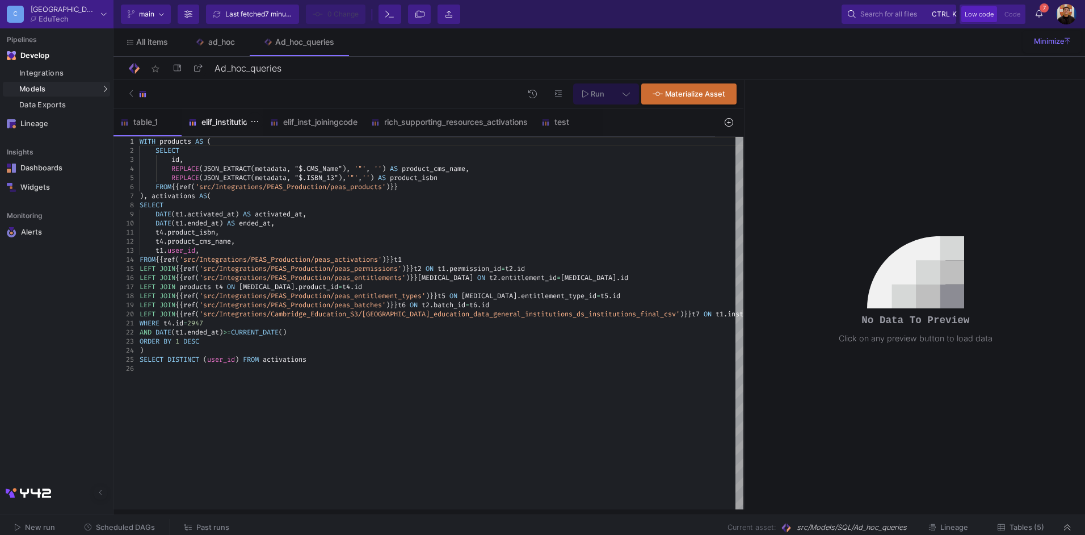
click at [222, 129] on div "elif_institutions" at bounding box center [223, 121] width 82 height 27
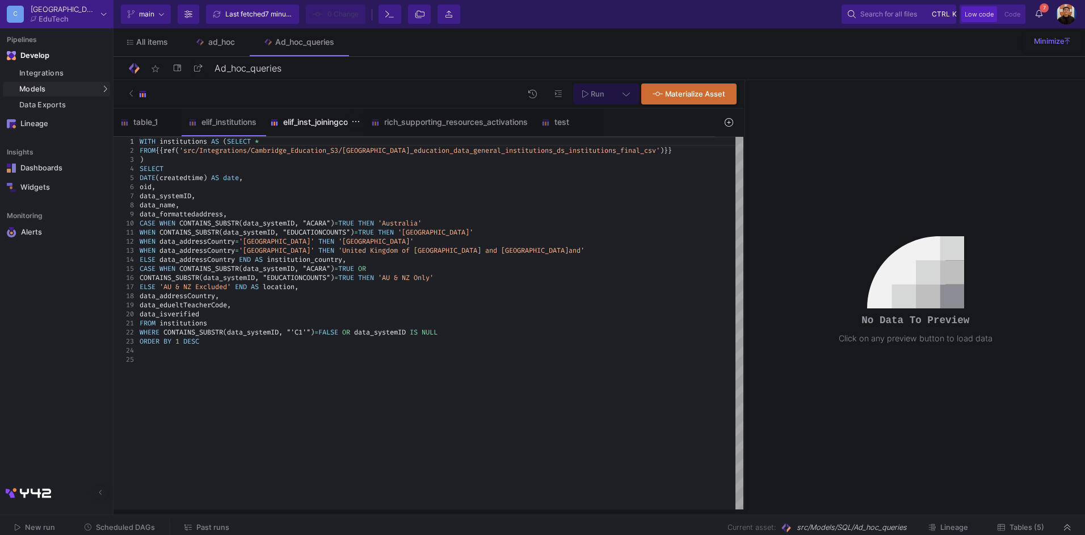
click at [300, 125] on div "elif_inst_joiningcode" at bounding box center [313, 121] width 87 height 9
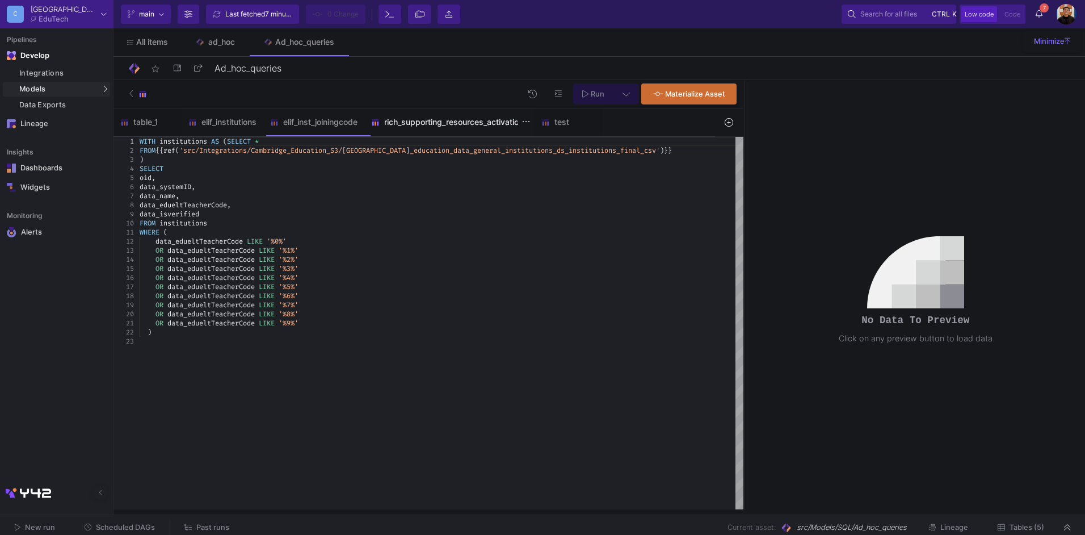
click at [455, 127] on div "rich_supporting_resources_activations" at bounding box center [449, 121] width 170 height 27
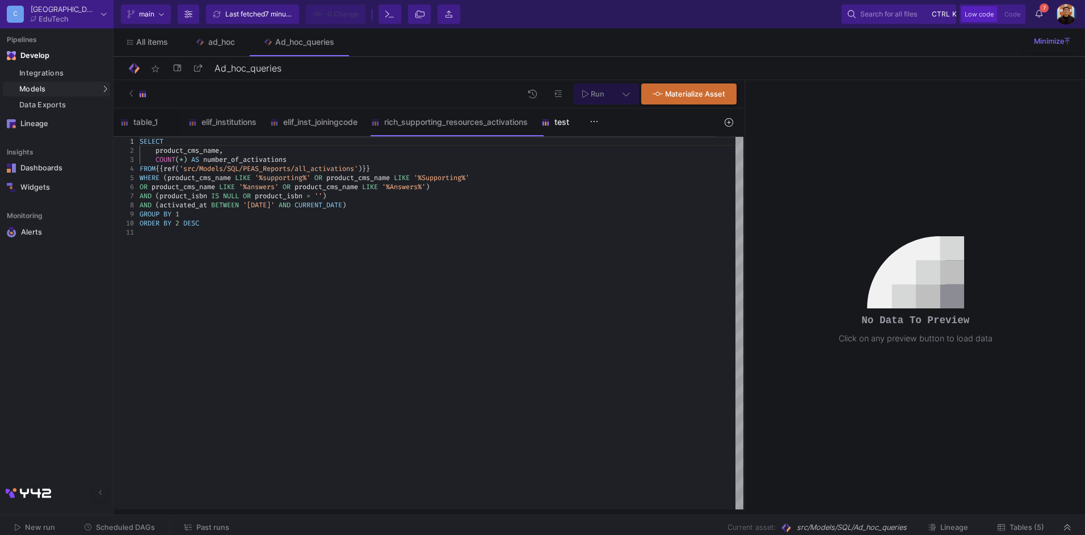
click at [565, 128] on div "test" at bounding box center [569, 121] width 68 height 27
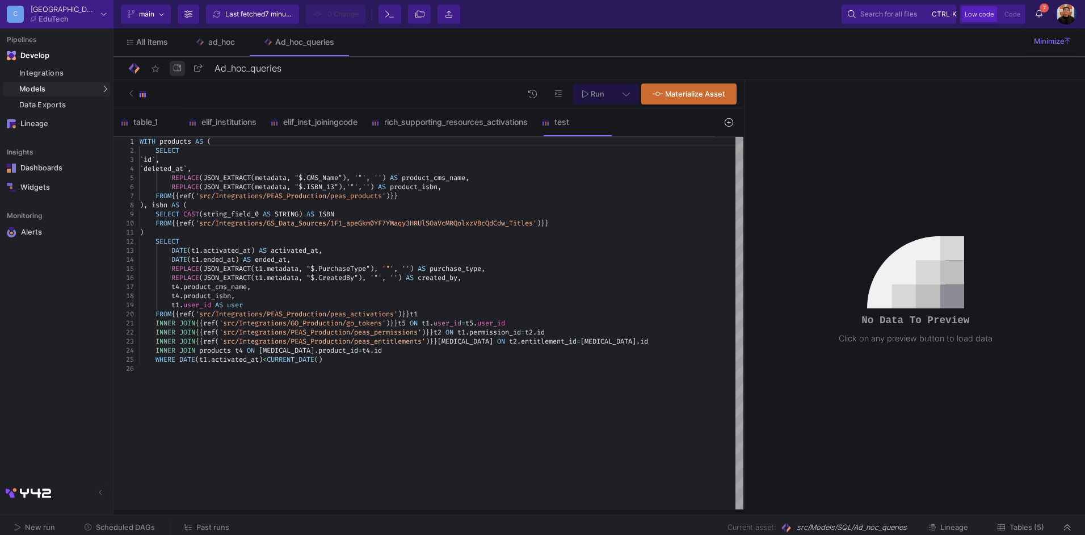
click at [178, 67] on icon at bounding box center [177, 67] width 7 height 7
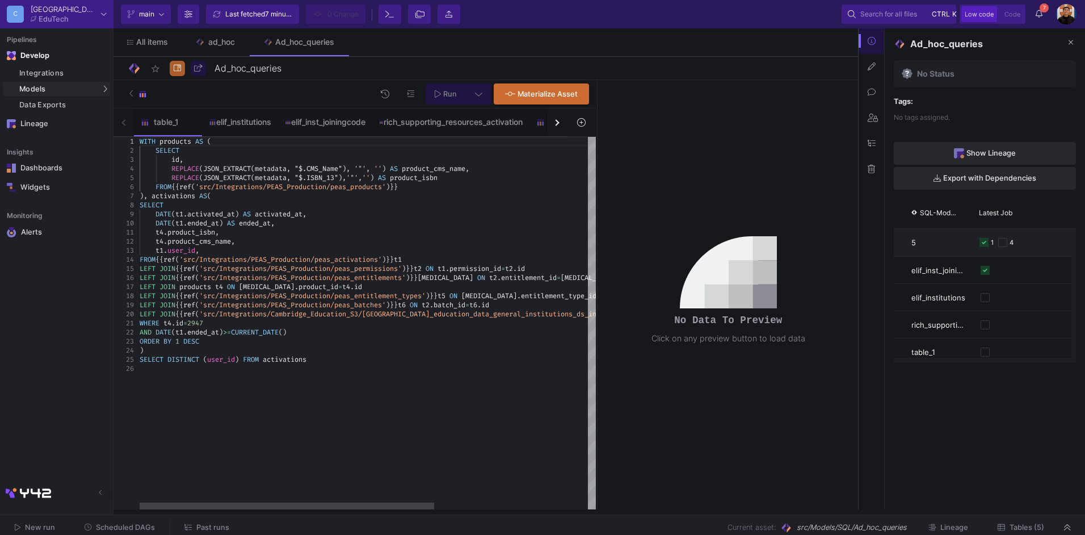
click at [871, 169] on icon at bounding box center [871, 169] width 7 height 8
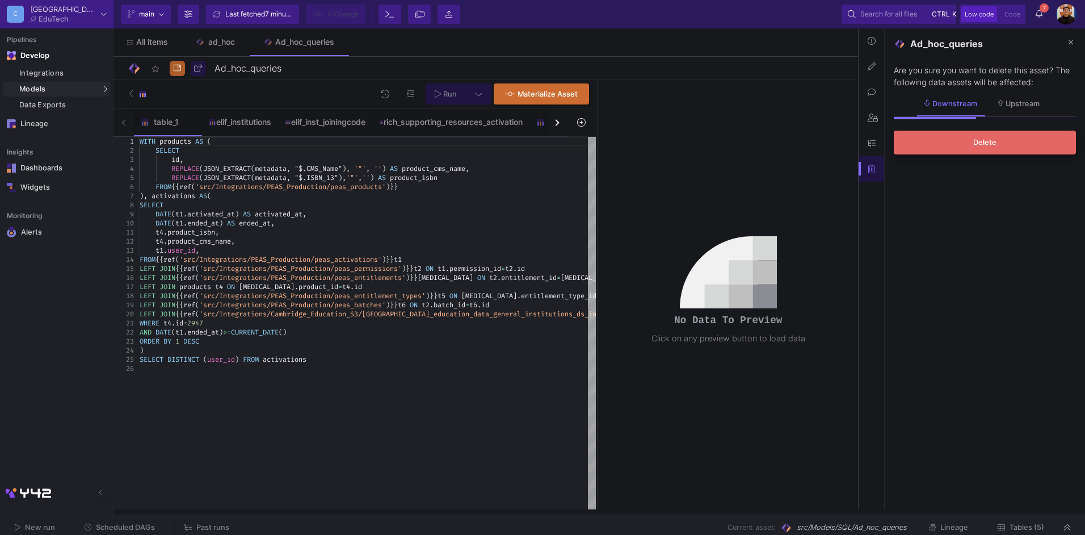
click at [974, 137] on button "Delete" at bounding box center [985, 143] width 182 height 24
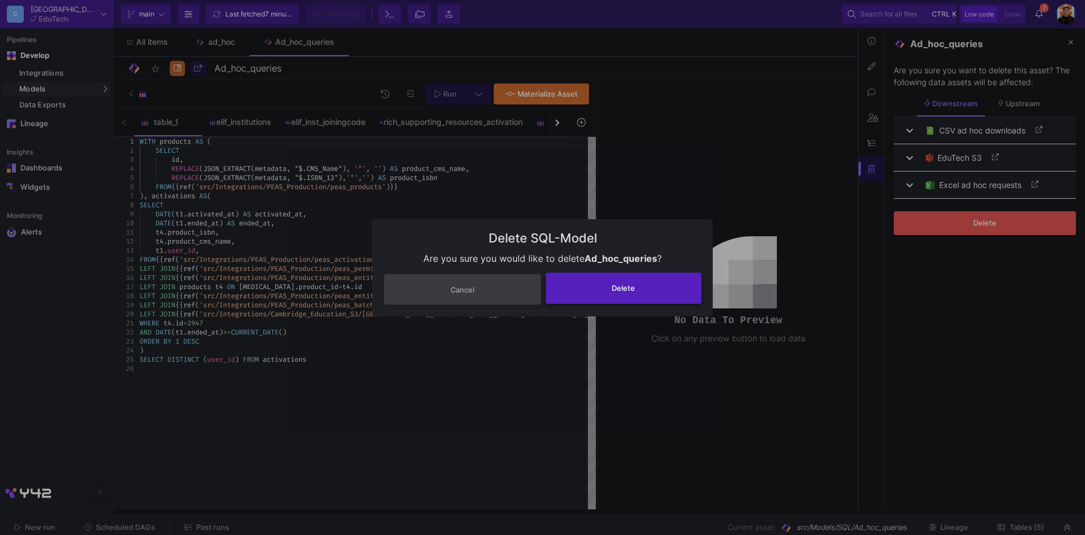
click at [635, 292] on button "Delete" at bounding box center [624, 287] width 156 height 31
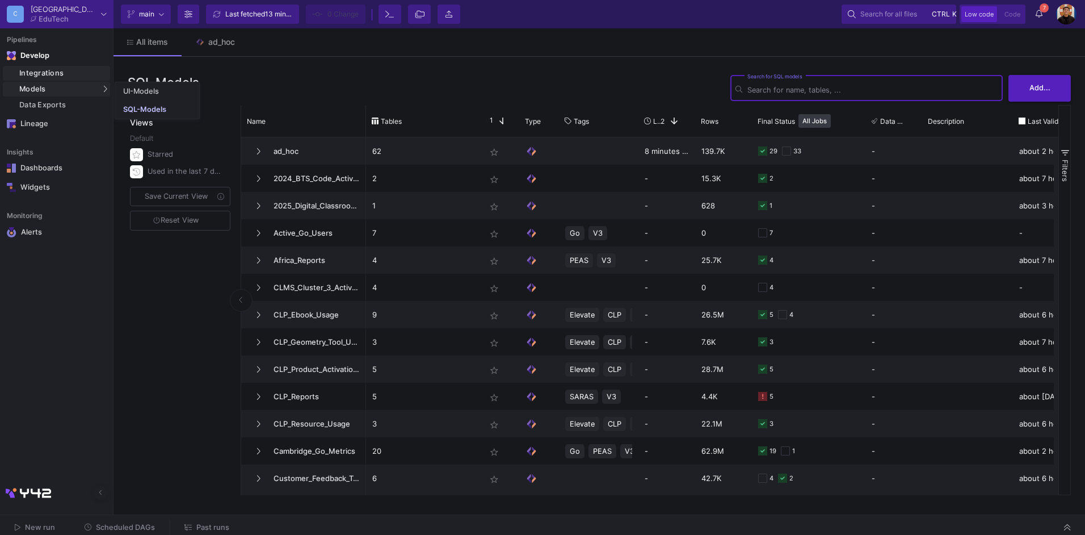
click at [35, 68] on link "Integrations" at bounding box center [56, 73] width 107 height 15
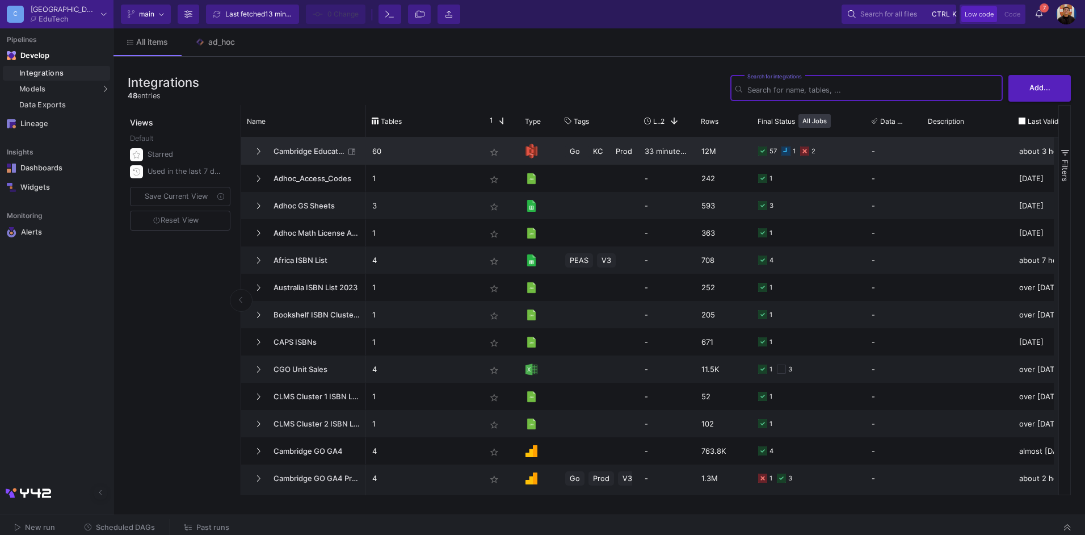
click at [319, 153] on span "Cambridge Education S3" at bounding box center [306, 151] width 78 height 27
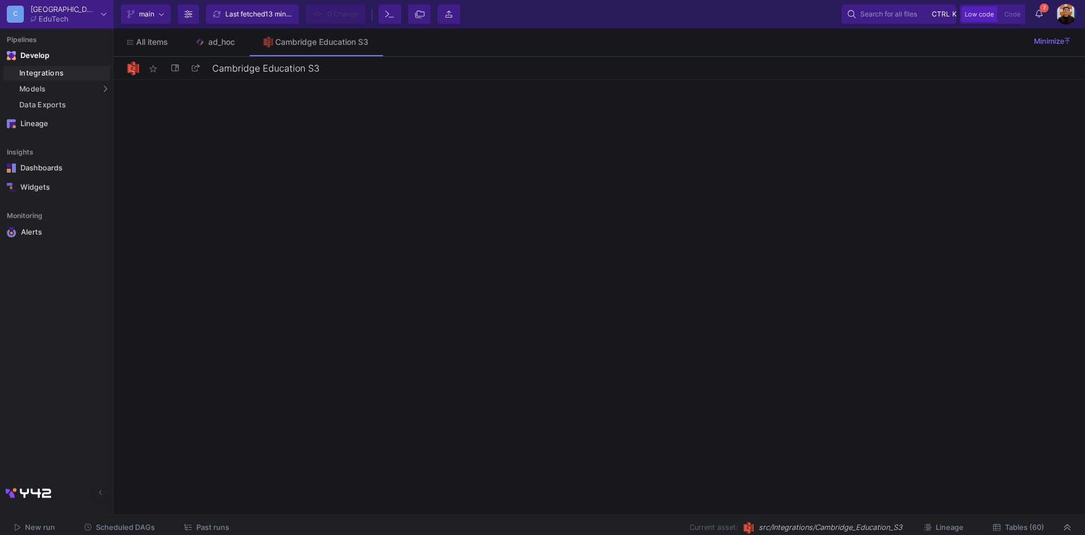
click at [1026, 529] on span "Tables (60)" at bounding box center [1024, 527] width 39 height 9
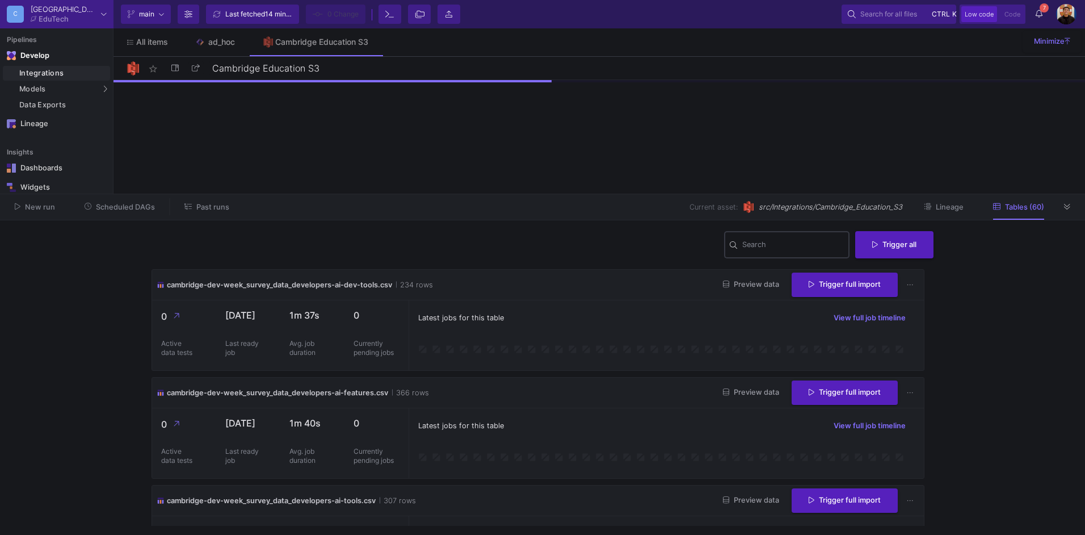
click at [791, 246] on input "Search" at bounding box center [793, 246] width 102 height 9
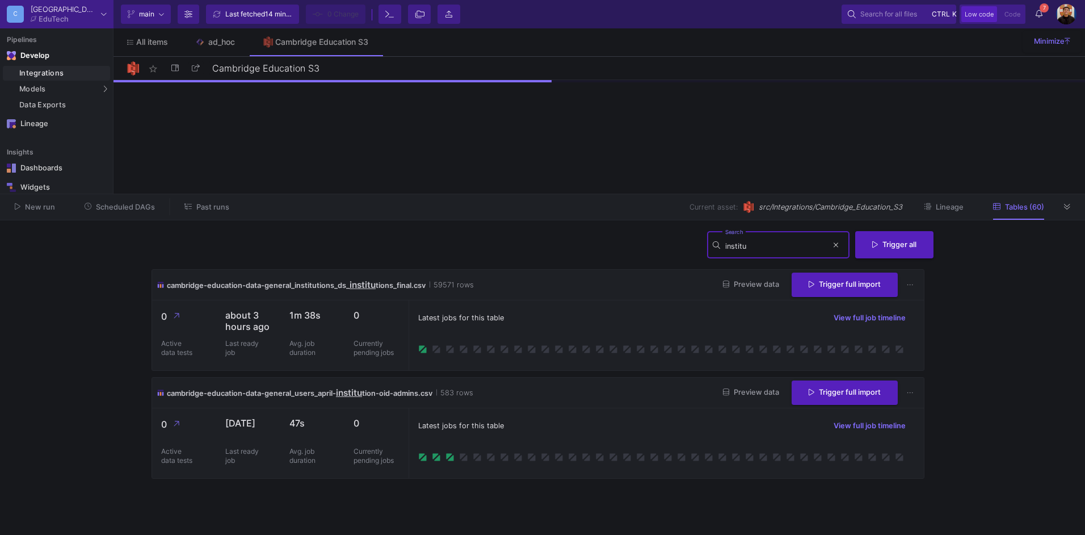
type input "institu"
click at [582, 312] on div "Latest jobs for this table View full job timeline" at bounding box center [666, 317] width 497 height 17
click at [750, 287] on span "Preview data" at bounding box center [751, 284] width 56 height 9
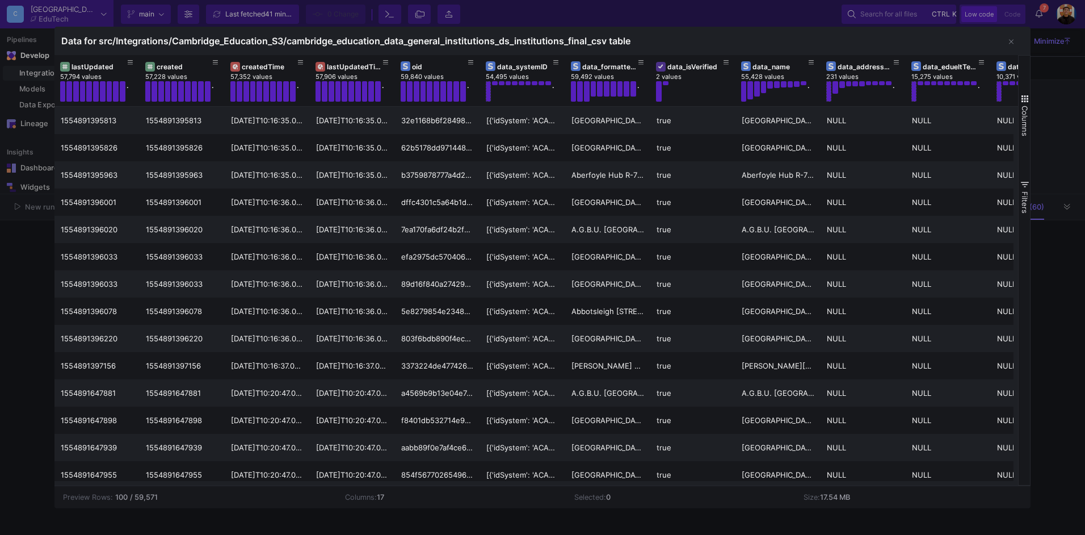
click at [16, 119] on div at bounding box center [542, 267] width 1085 height 535
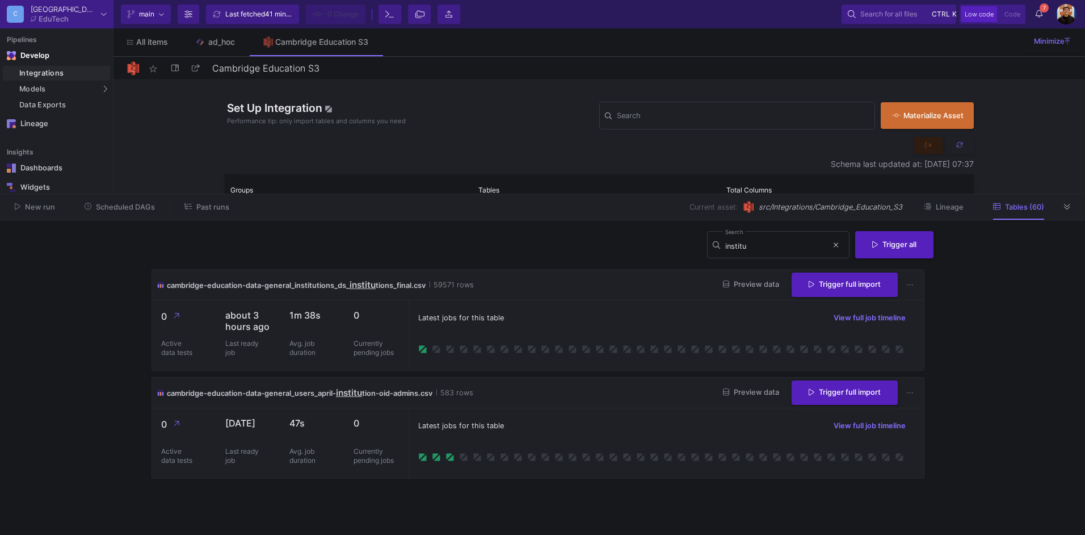
click at [53, 72] on div "Integrations" at bounding box center [63, 73] width 88 height 9
click at [83, 72] on div "Integrations" at bounding box center [63, 73] width 88 height 9
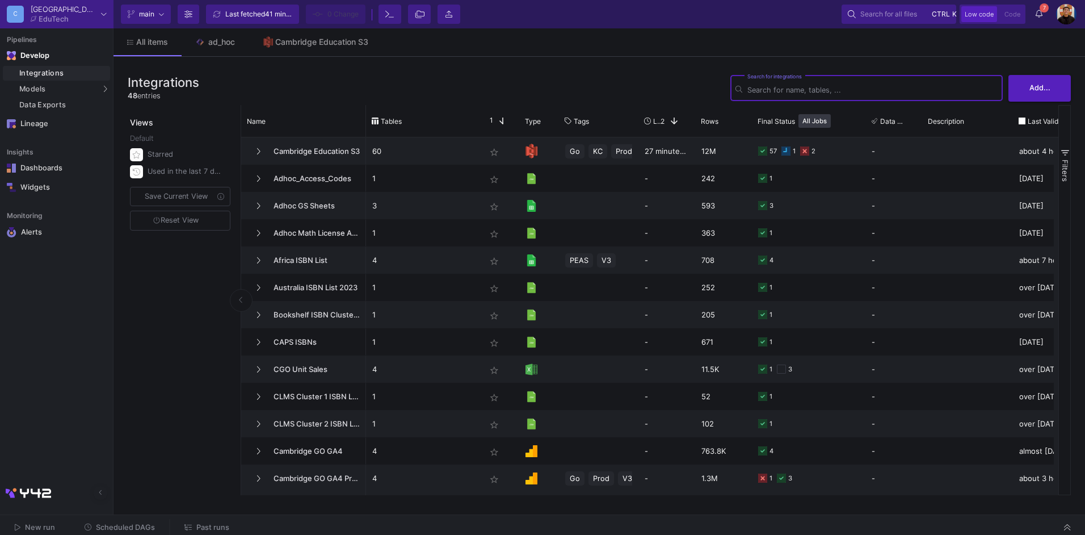
click at [796, 92] on input "Search for integrations" at bounding box center [872, 90] width 250 height 9
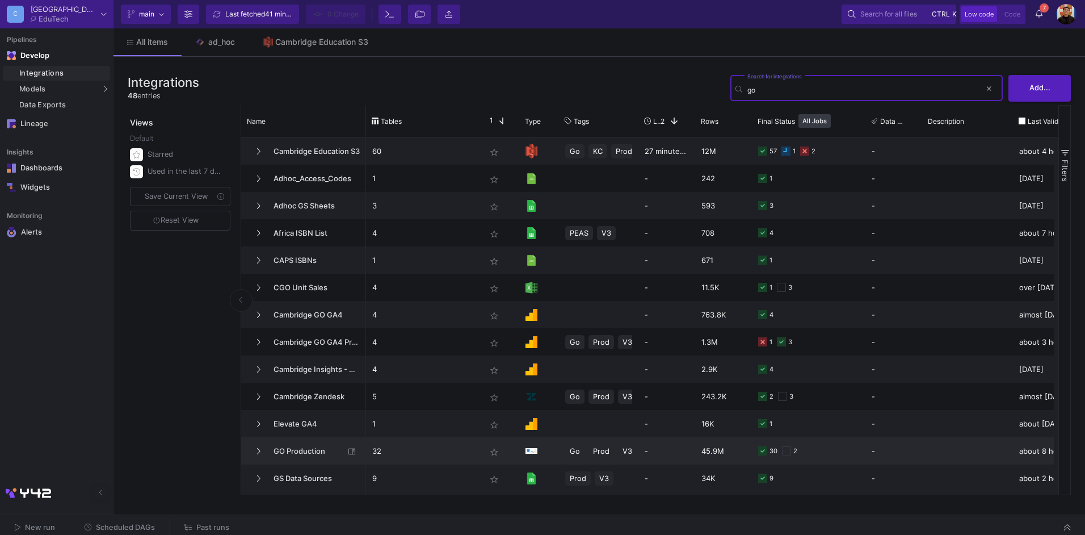
type input "go"
click at [312, 450] on span "GO Production" at bounding box center [306, 451] width 78 height 27
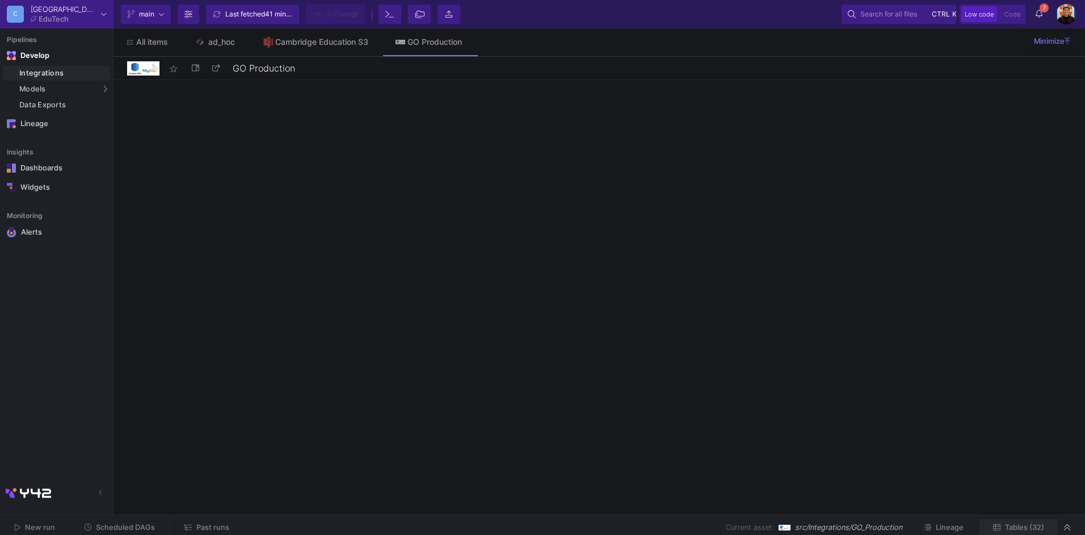
click at [1024, 527] on span "Tables (32)" at bounding box center [1024, 527] width 39 height 9
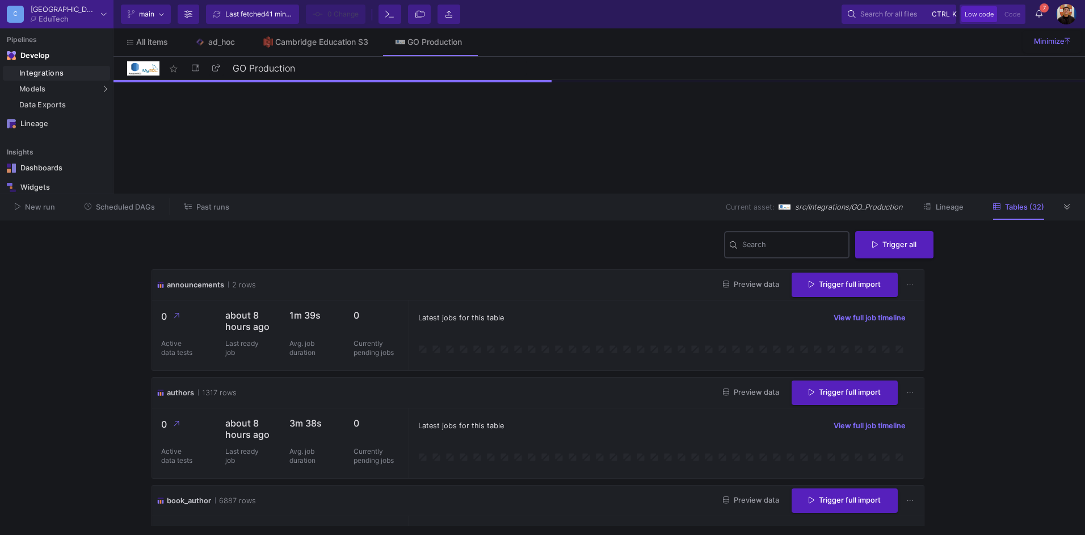
click at [742, 249] on input "Search" at bounding box center [793, 246] width 102 height 9
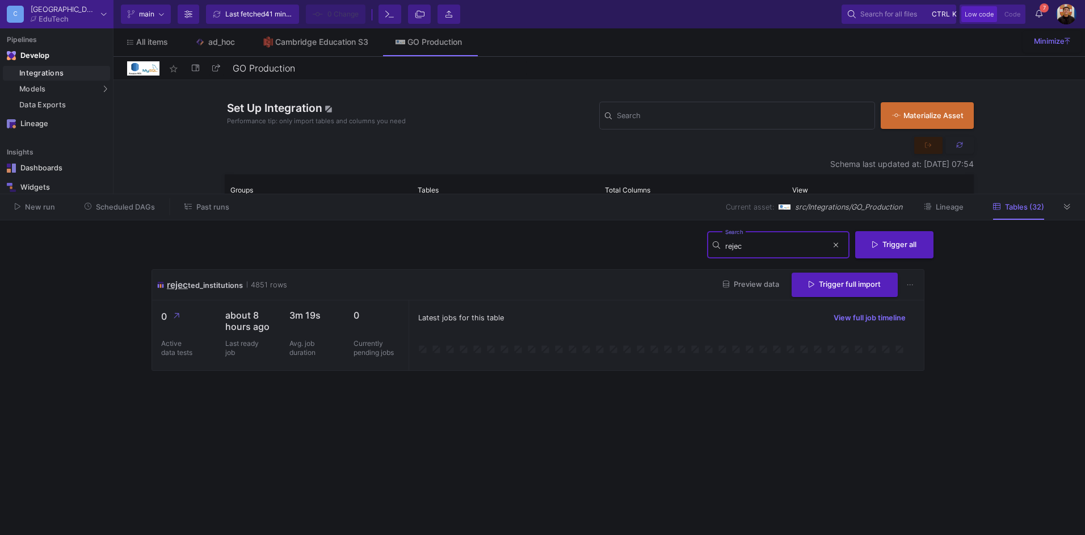
type input "rejec"
click at [754, 281] on span "Preview data" at bounding box center [751, 284] width 56 height 9
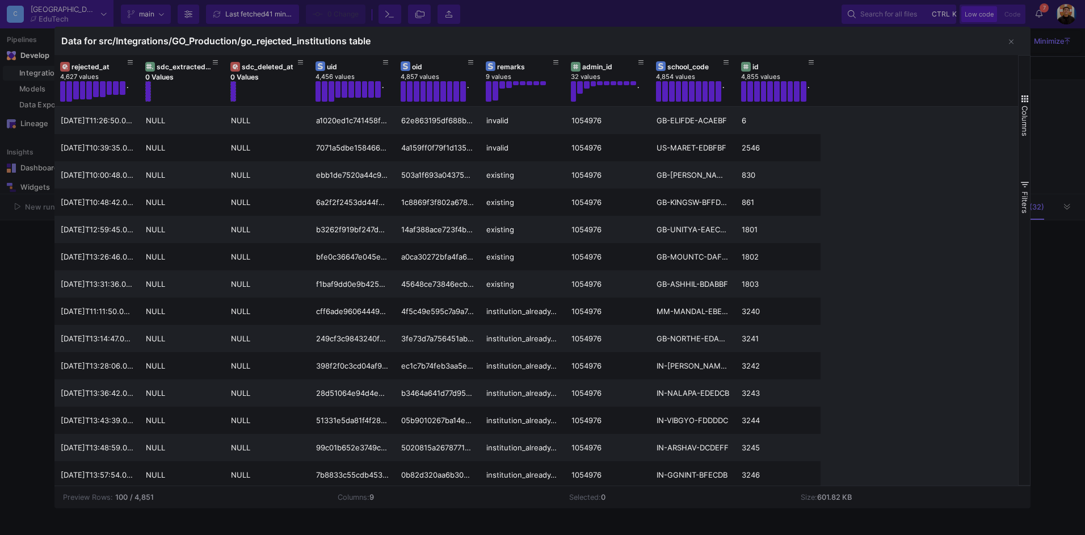
drag, startPoint x: 402, startPoint y: 43, endPoint x: 37, endPoint y: 42, distance: 365.5
click at [37, 42] on div "Data for src/Integrations/GO_Production/go_rejected_institutions table Drag her…" at bounding box center [542, 267] width 1085 height 535
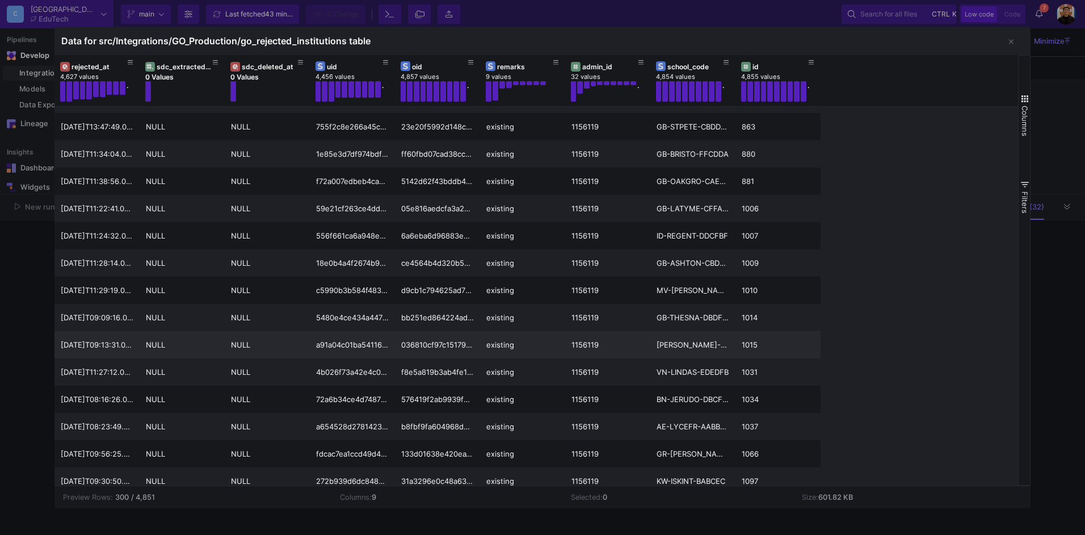
scroll to position [4701, 0]
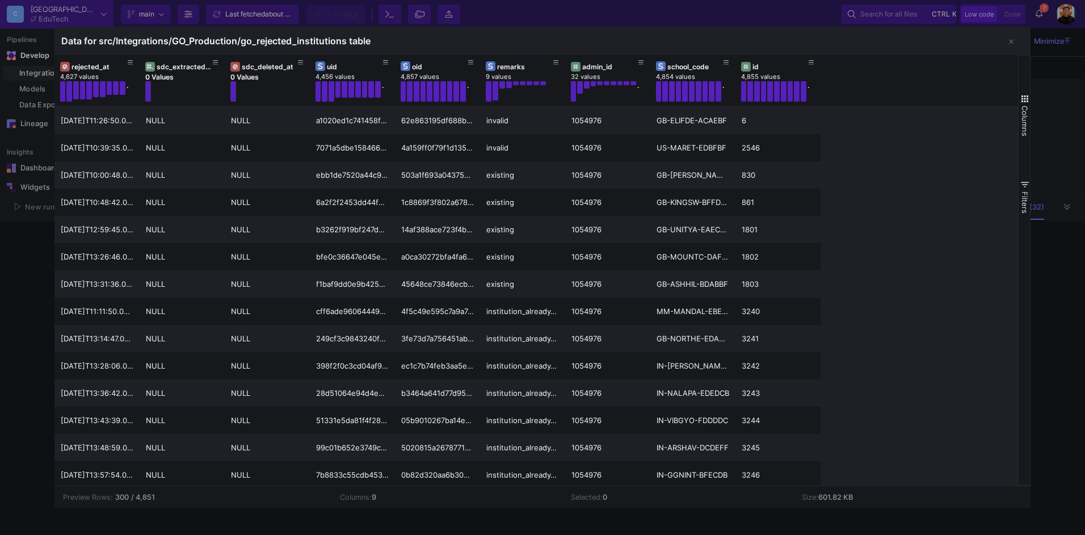
click at [410, 40] on div "Data for src/Integrations/GO_Production/go_rejected_institutions table" at bounding box center [542, 41] width 977 height 28
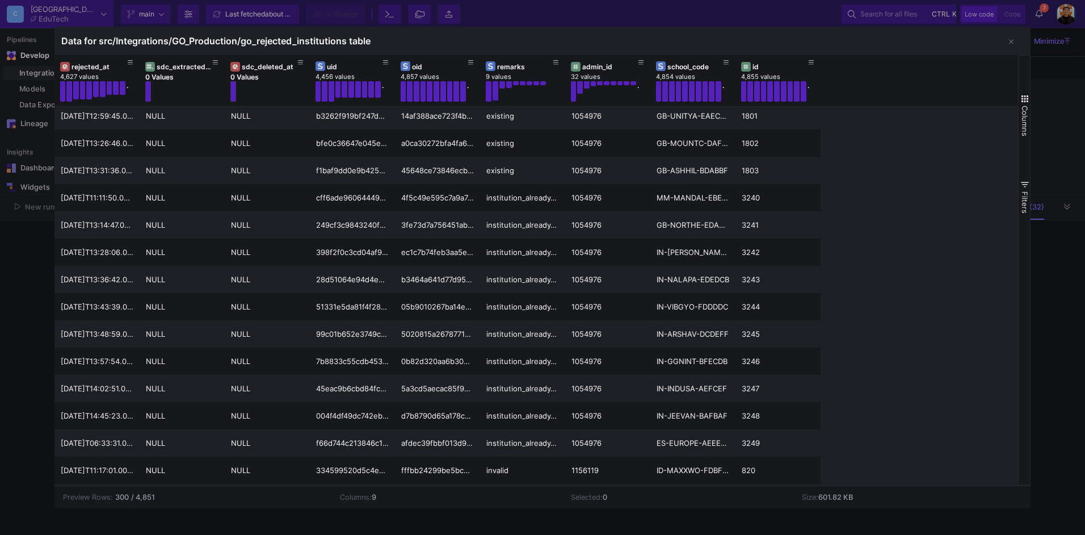
scroll to position [89, 0]
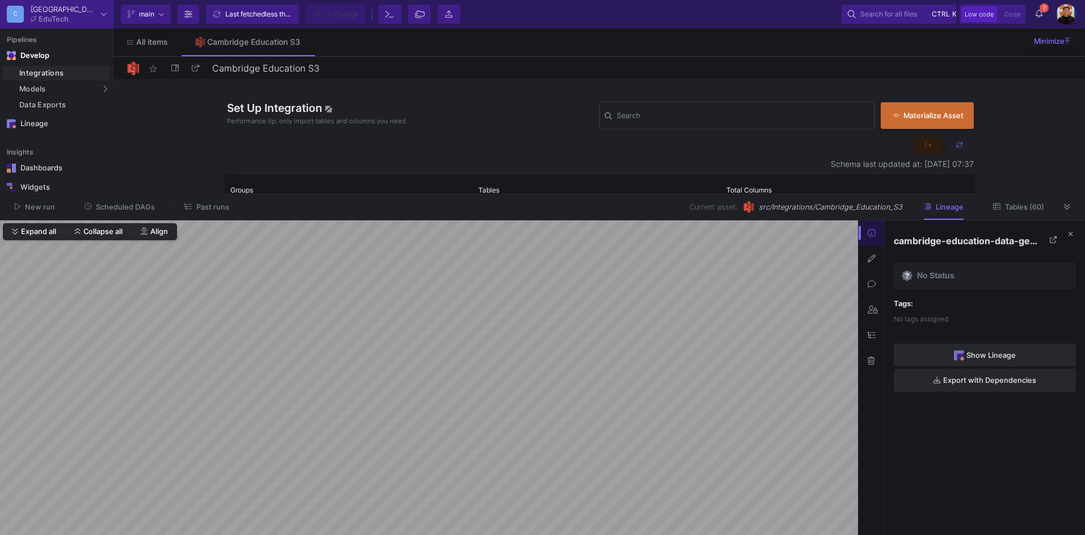
click at [972, 354] on span "Show Lineage" at bounding box center [991, 355] width 49 height 9
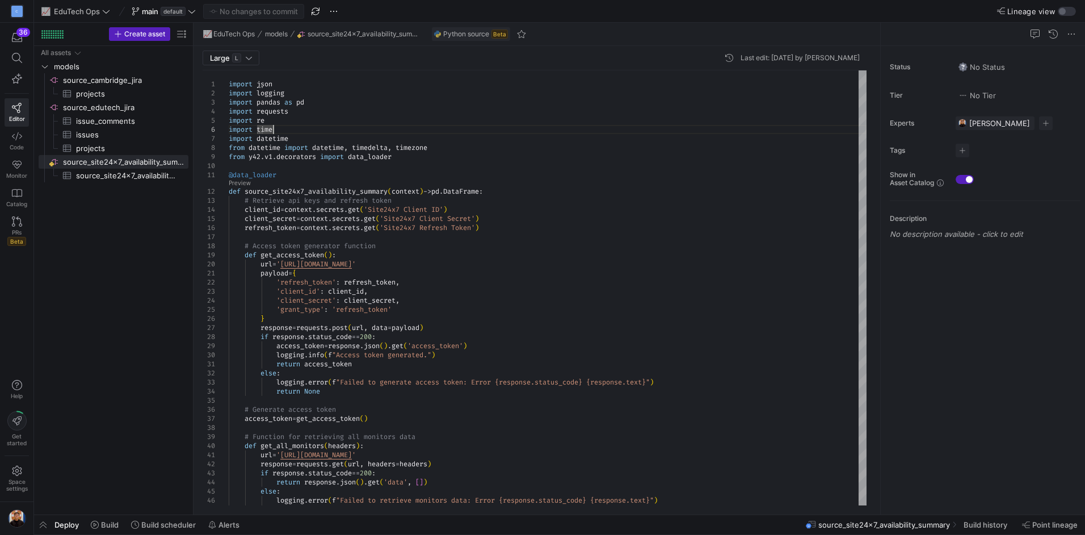
scroll to position [45, 0]
